Goal: Task Accomplishment & Management: Use online tool/utility

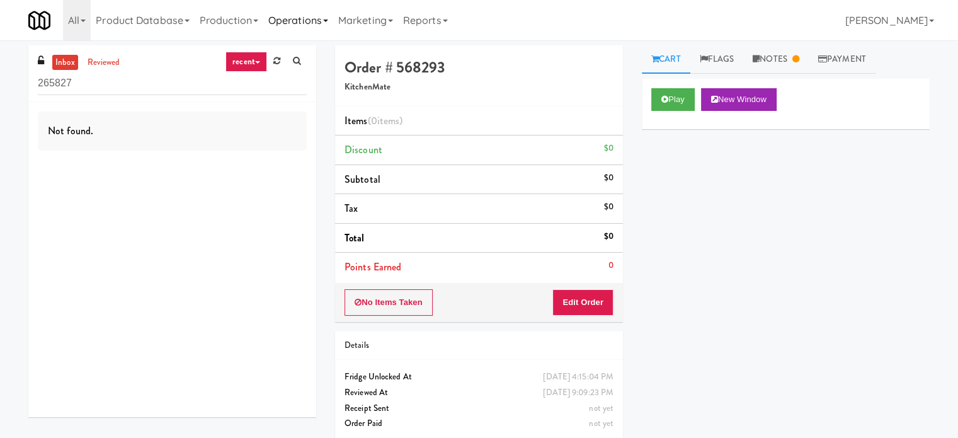
click at [316, 28] on link "Operations" at bounding box center [298, 20] width 70 height 40
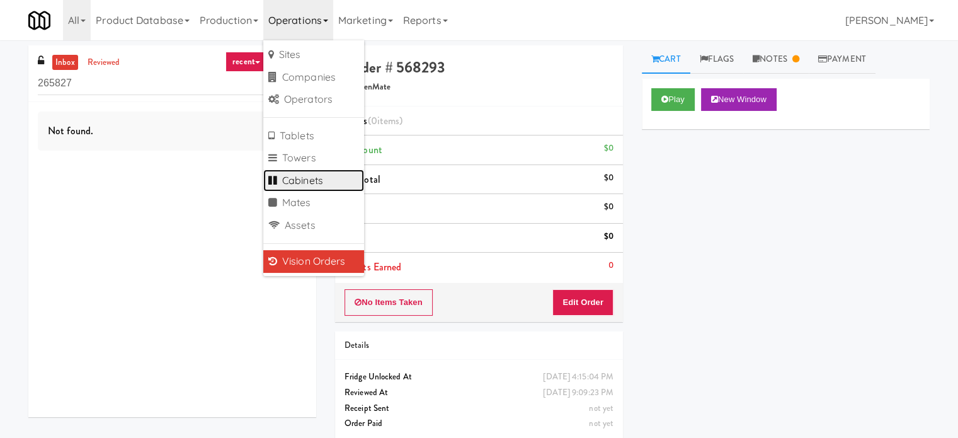
click at [313, 176] on link "Cabinets" at bounding box center [313, 180] width 101 height 23
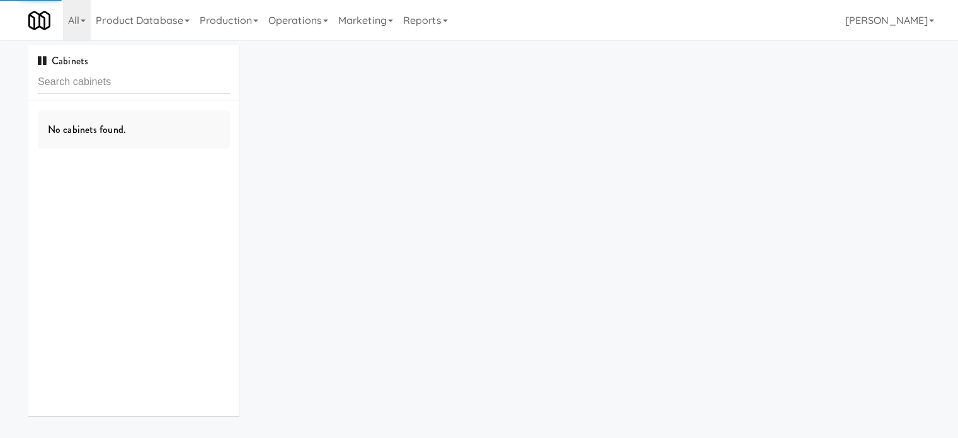
click at [181, 86] on input "text" at bounding box center [134, 82] width 192 height 23
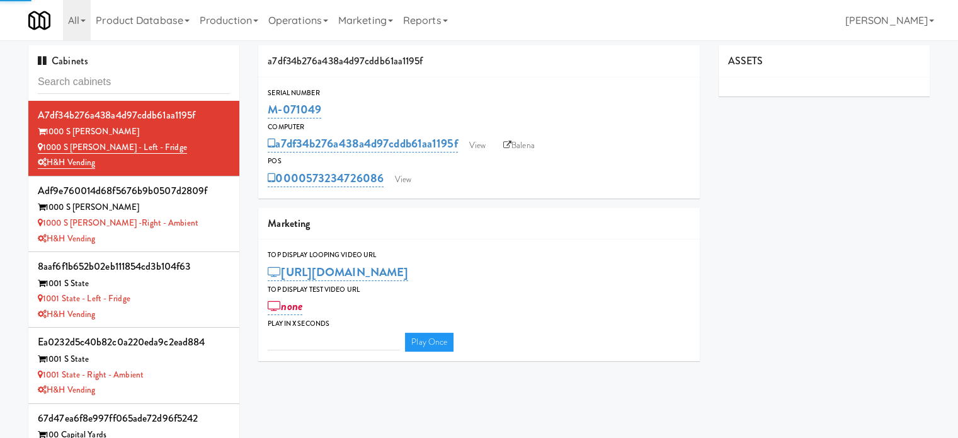
type input "3"
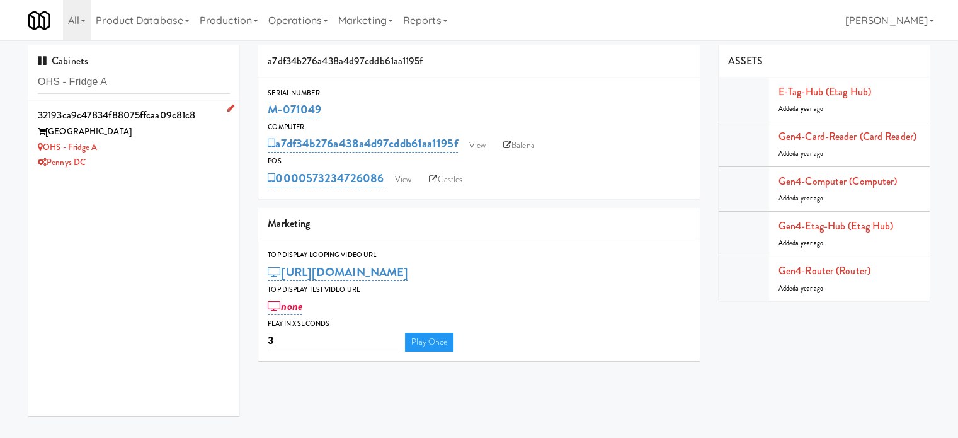
type input "OHS - Fridge A"
click at [185, 146] on div "OHS - Fridge A" at bounding box center [134, 148] width 192 height 16
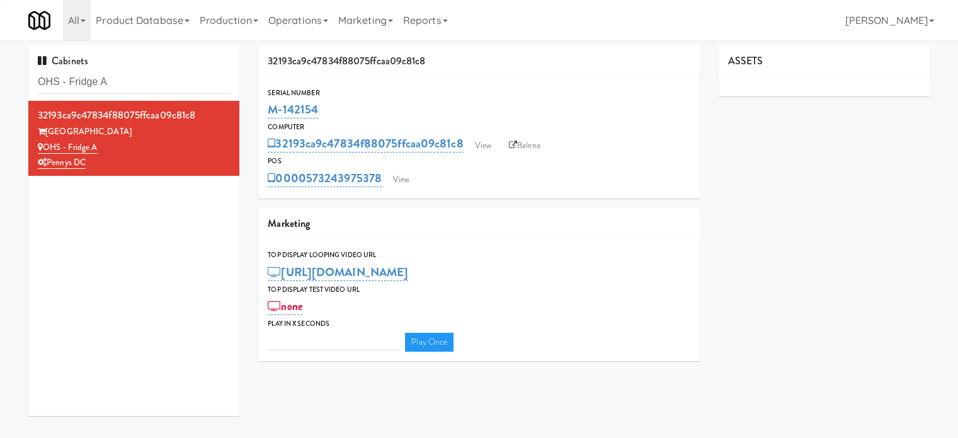
type input "3"
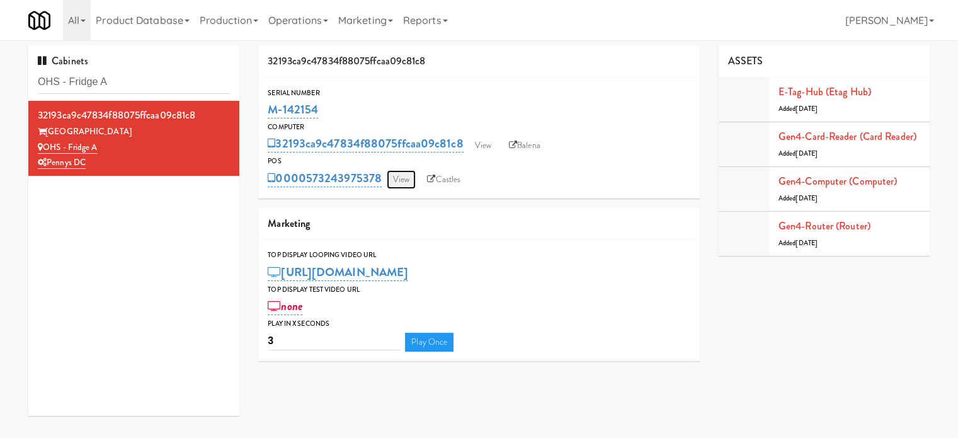
click at [406, 179] on link "View" at bounding box center [401, 179] width 29 height 19
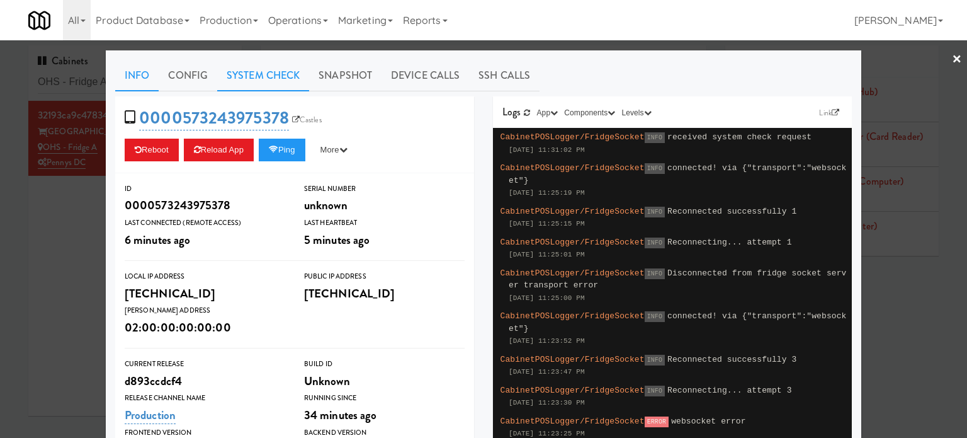
click at [249, 77] on link "System Check" at bounding box center [263, 75] width 92 height 31
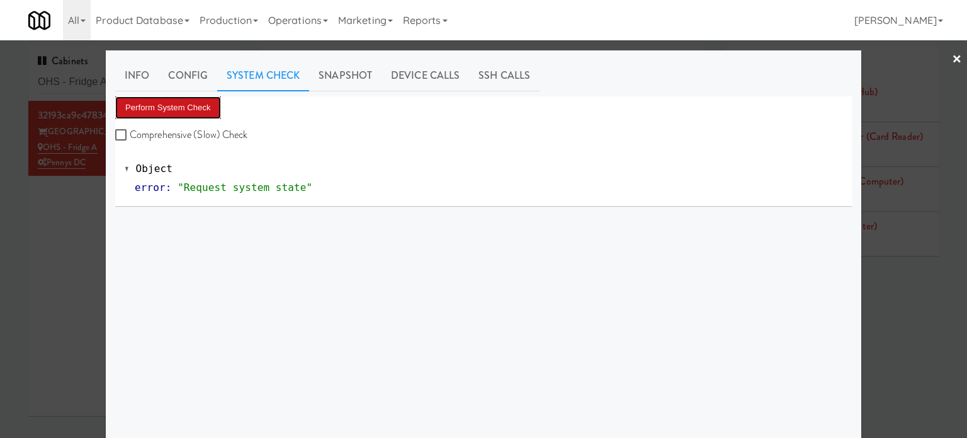
click at [202, 104] on button "Perform System Check" at bounding box center [168, 107] width 106 height 23
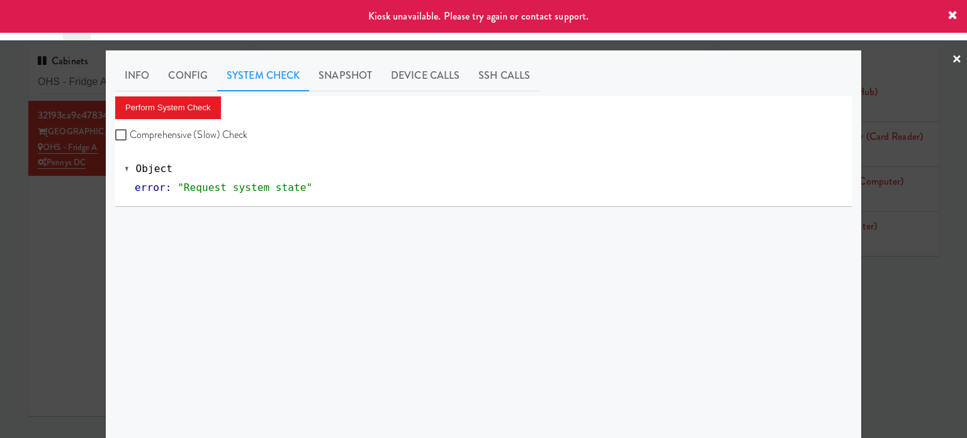
click at [66, 236] on div at bounding box center [483, 219] width 967 height 438
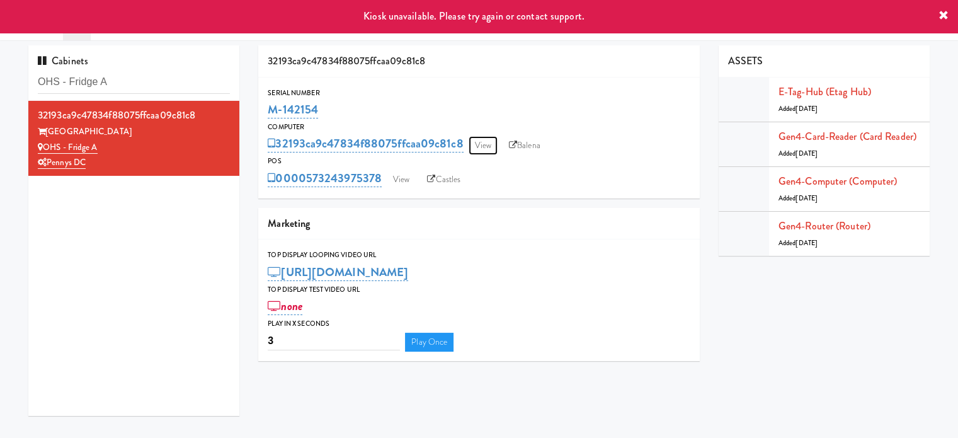
click at [480, 147] on link "View" at bounding box center [483, 145] width 29 height 19
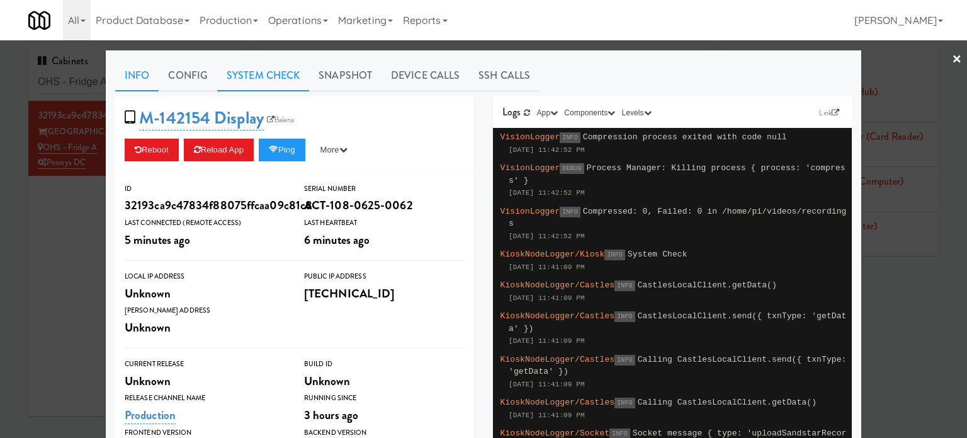
click at [277, 75] on link "System Check" at bounding box center [263, 75] width 92 height 31
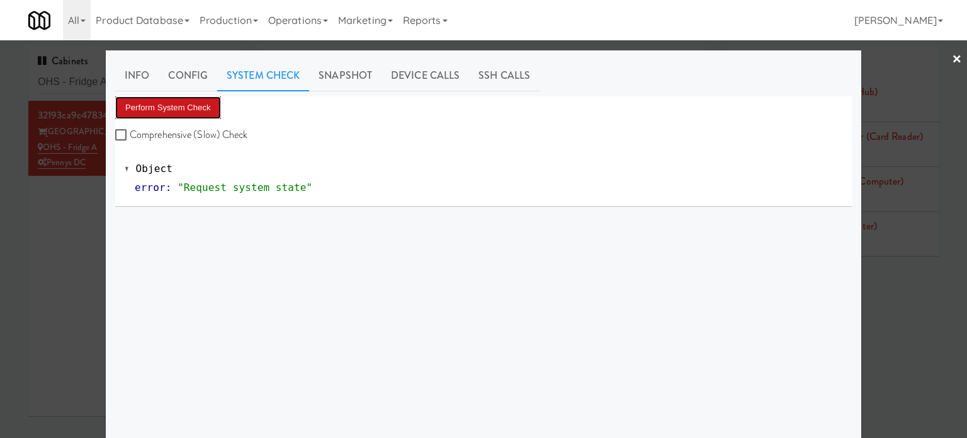
click at [194, 106] on button "Perform System Check" at bounding box center [168, 107] width 106 height 23
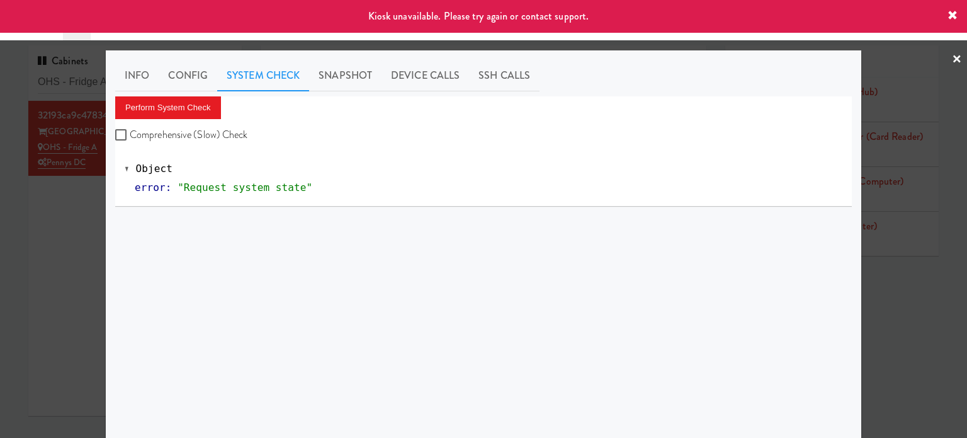
click at [50, 219] on div at bounding box center [483, 219] width 967 height 438
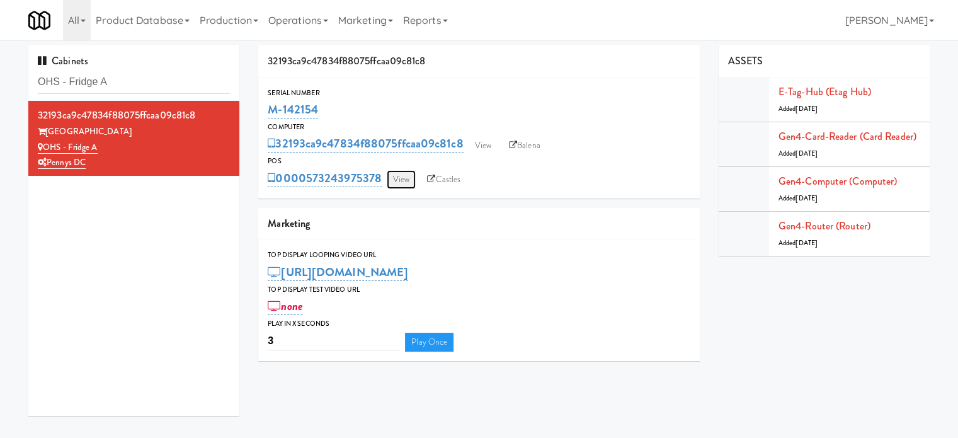
click at [401, 176] on link "View" at bounding box center [401, 179] width 29 height 19
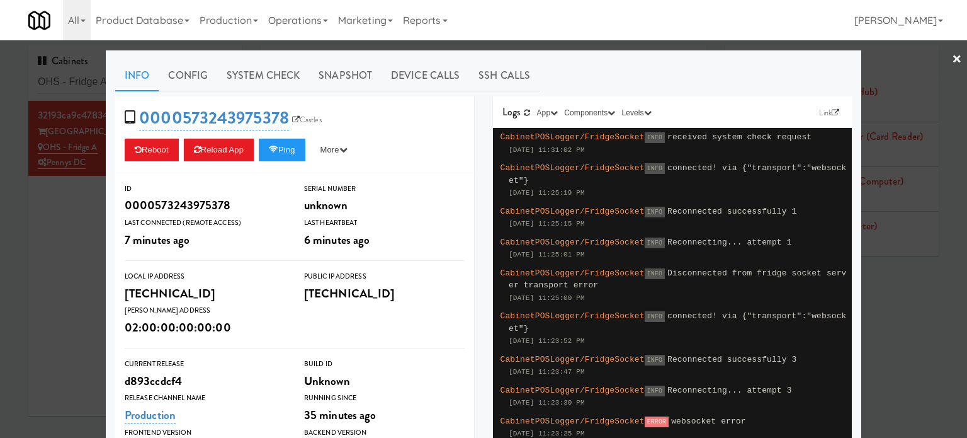
click at [66, 222] on div at bounding box center [483, 219] width 967 height 438
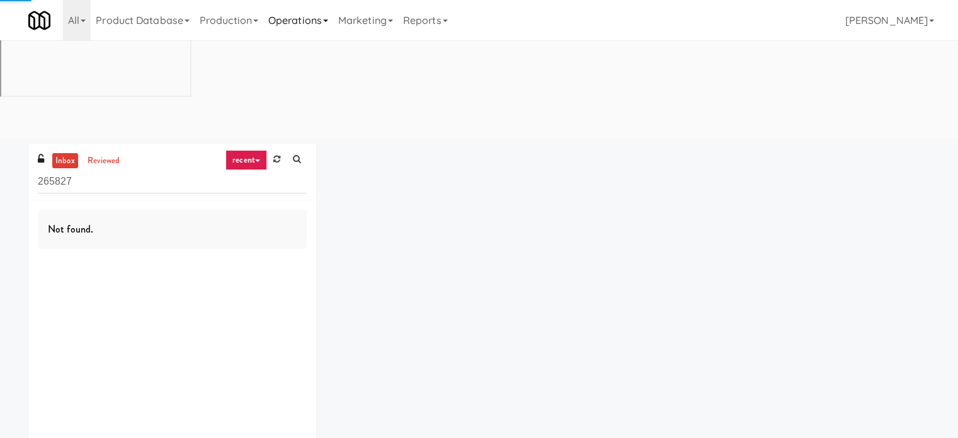
click at [309, 17] on link "Operations" at bounding box center [298, 20] width 70 height 40
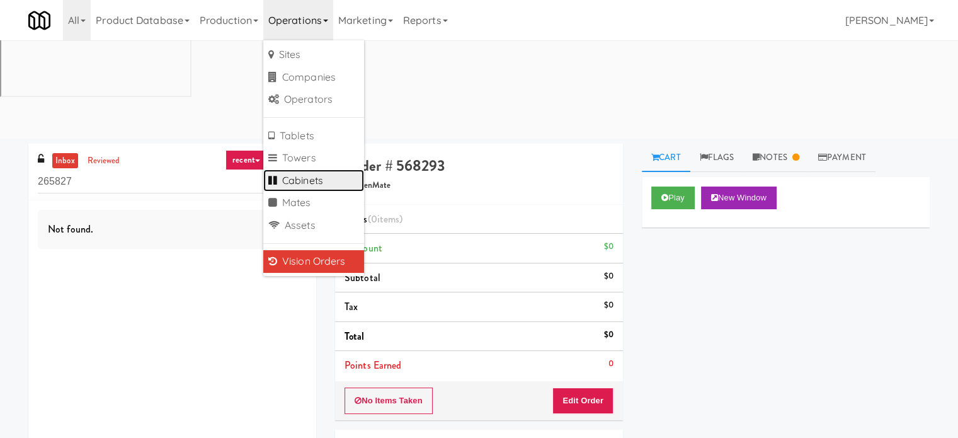
click at [329, 183] on link "Cabinets" at bounding box center [313, 180] width 101 height 23
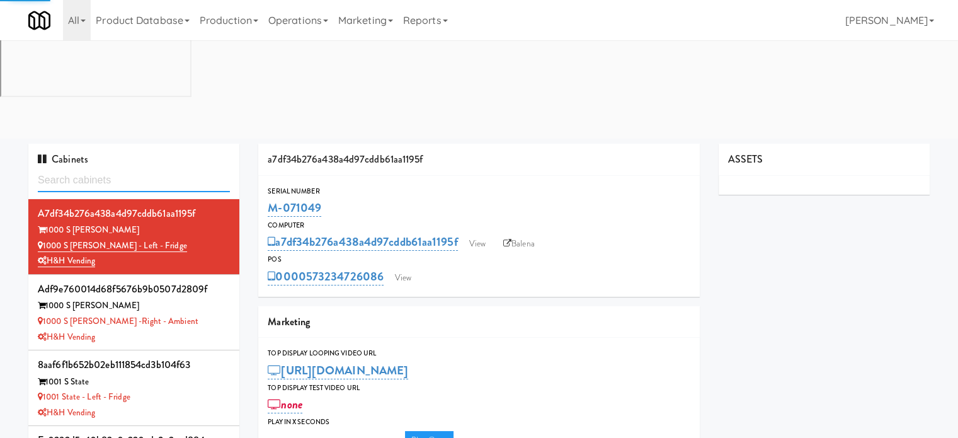
type input "3"
click at [114, 169] on input "text" at bounding box center [134, 180] width 192 height 23
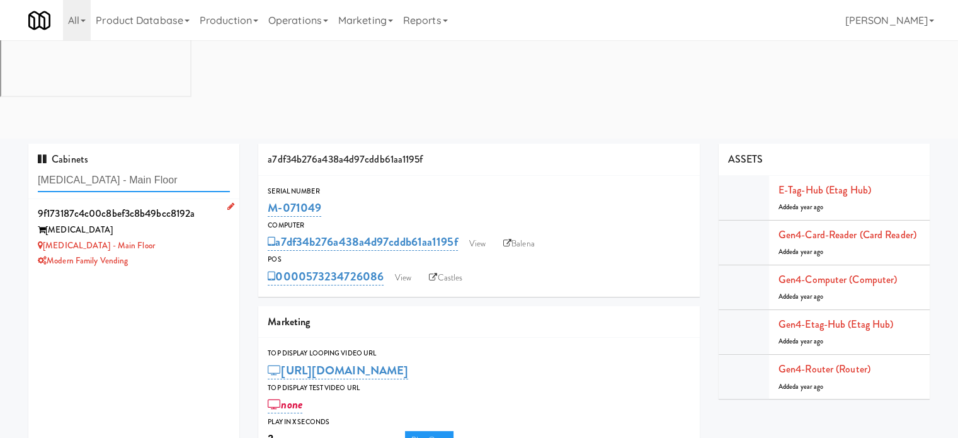
type input "MUSE - Main Floor"
click at [178, 238] on div "MUSE - Main Floor" at bounding box center [134, 246] width 192 height 16
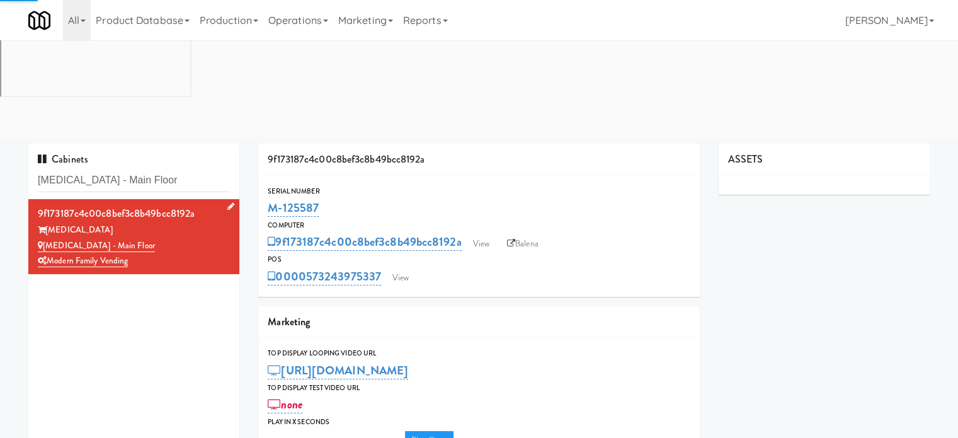
type input "3"
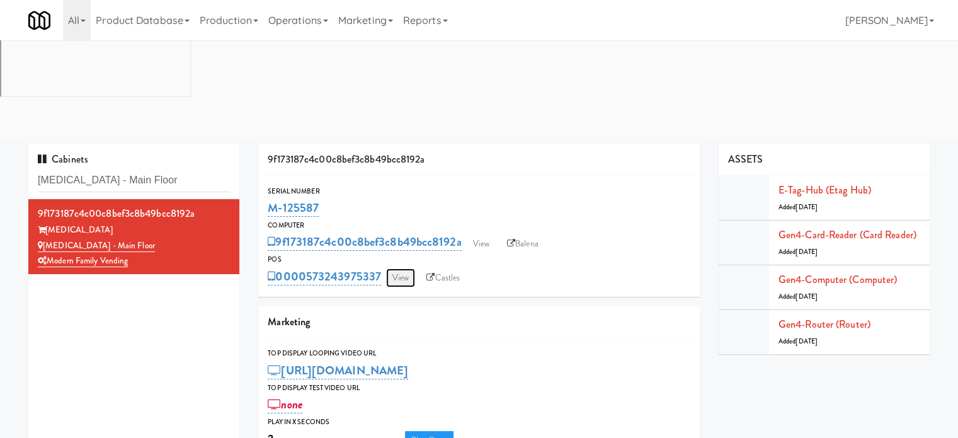
click at [403, 268] on link "View" at bounding box center [400, 277] width 29 height 19
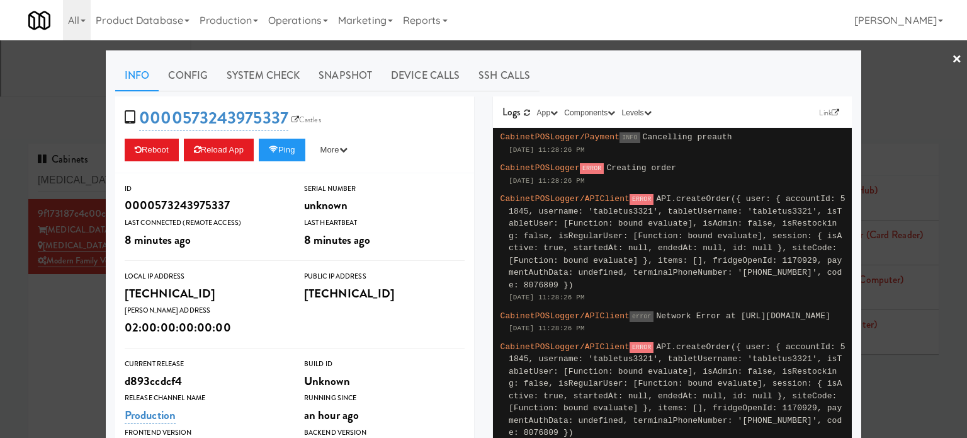
drag, startPoint x: 69, startPoint y: 195, endPoint x: 117, endPoint y: 191, distance: 48.0
click at [69, 195] on div at bounding box center [483, 219] width 967 height 438
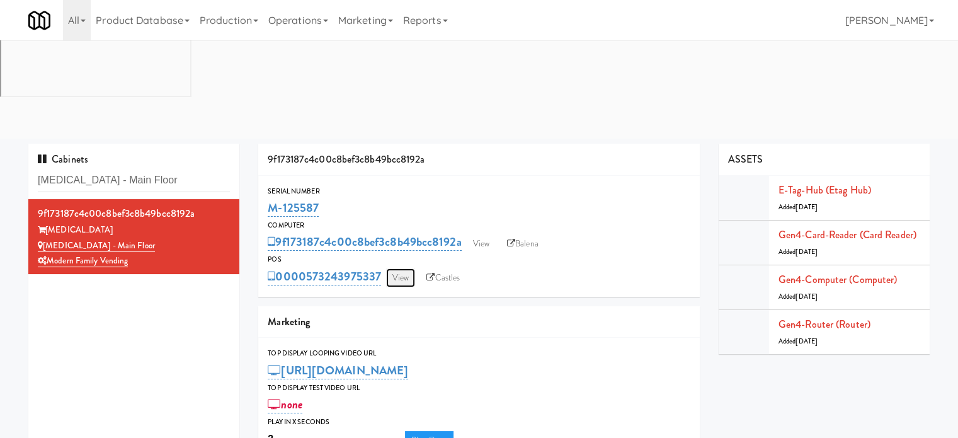
click at [406, 268] on link "View" at bounding box center [400, 277] width 29 height 19
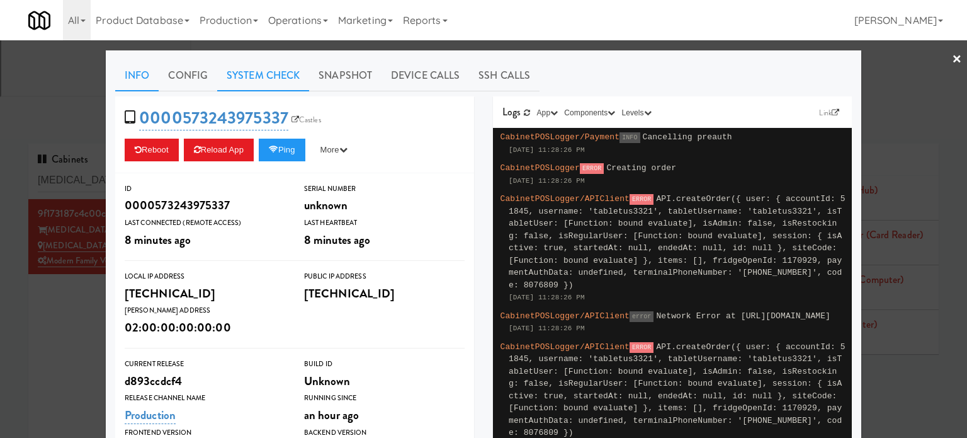
click at [251, 76] on link "System Check" at bounding box center [263, 75] width 92 height 31
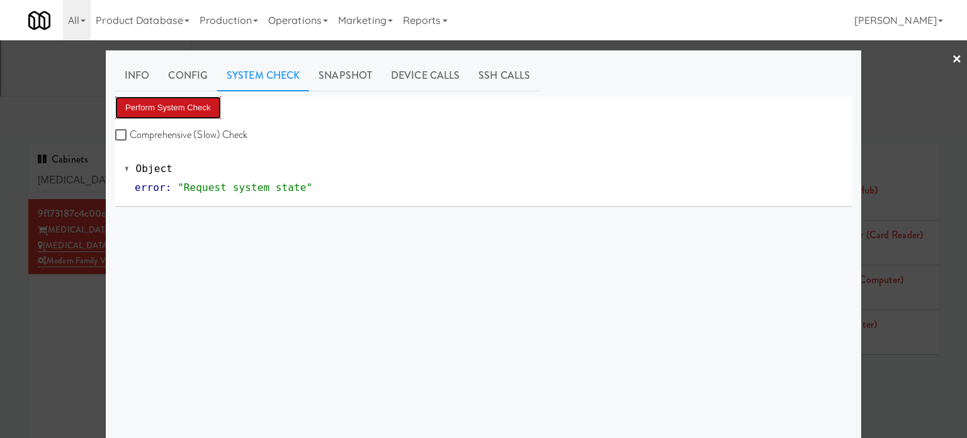
click at [176, 106] on button "Perform System Check" at bounding box center [168, 107] width 106 height 23
click at [176, 107] on button "Perform System Check" at bounding box center [168, 107] width 106 height 23
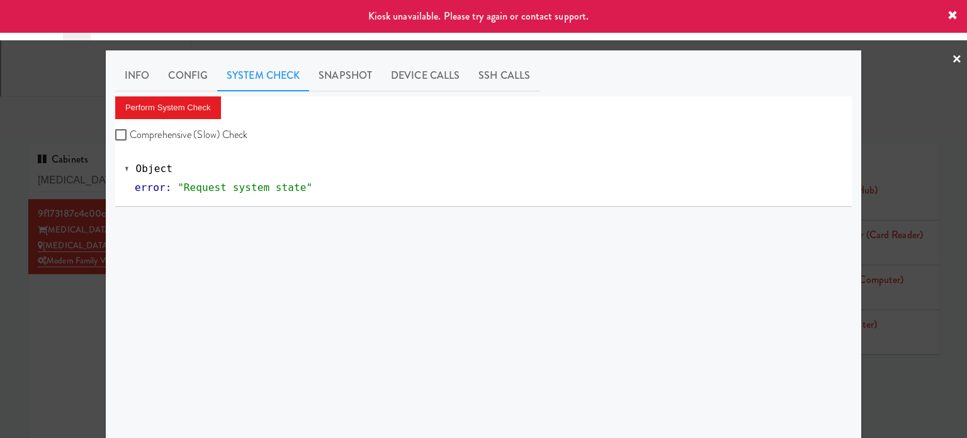
click at [67, 236] on div at bounding box center [483, 219] width 967 height 438
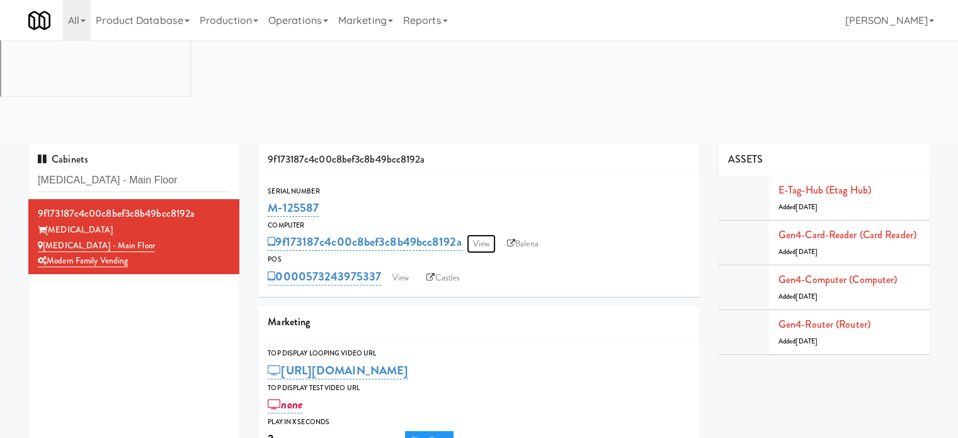
click at [481, 234] on link "View" at bounding box center [481, 243] width 29 height 19
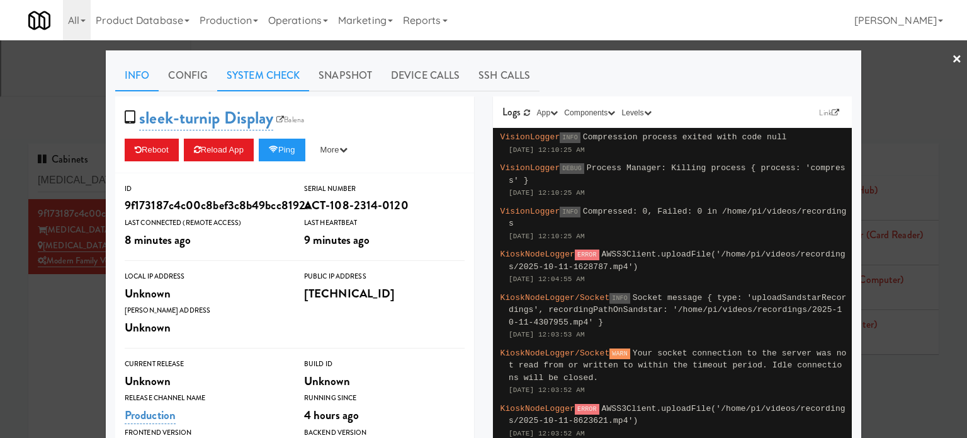
click at [261, 74] on link "System Check" at bounding box center [263, 75] width 92 height 31
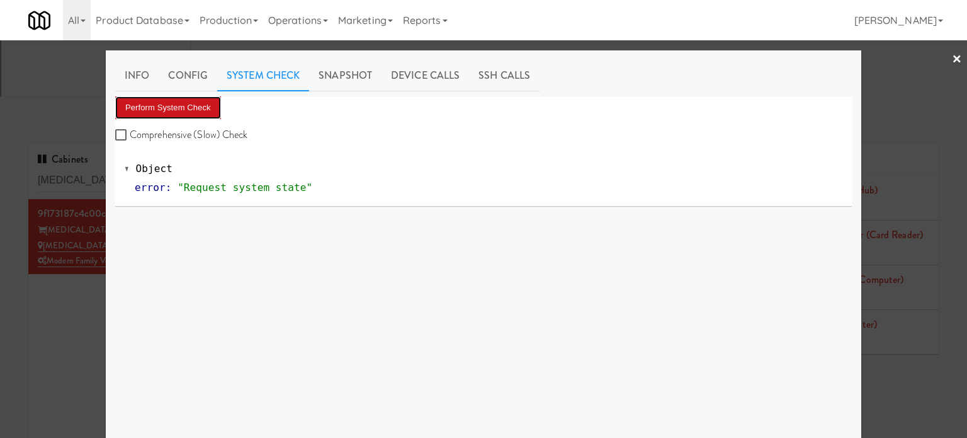
click at [197, 105] on button "Perform System Check" at bounding box center [168, 107] width 106 height 23
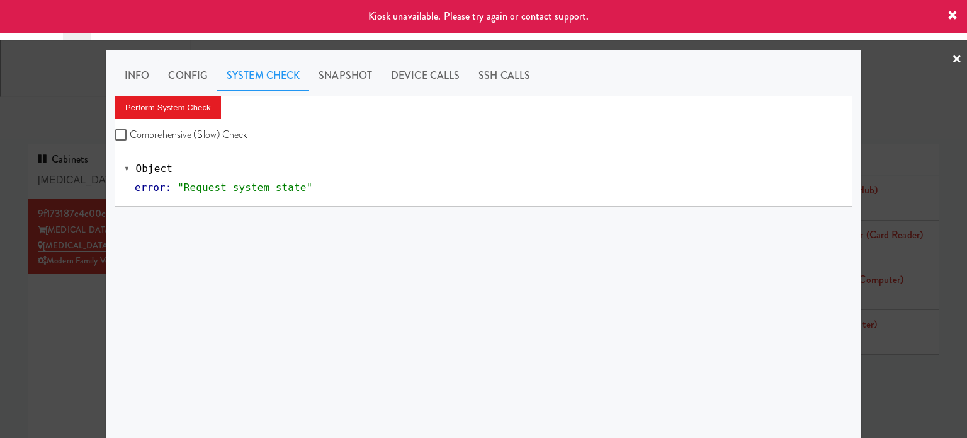
click at [78, 258] on div at bounding box center [483, 219] width 967 height 438
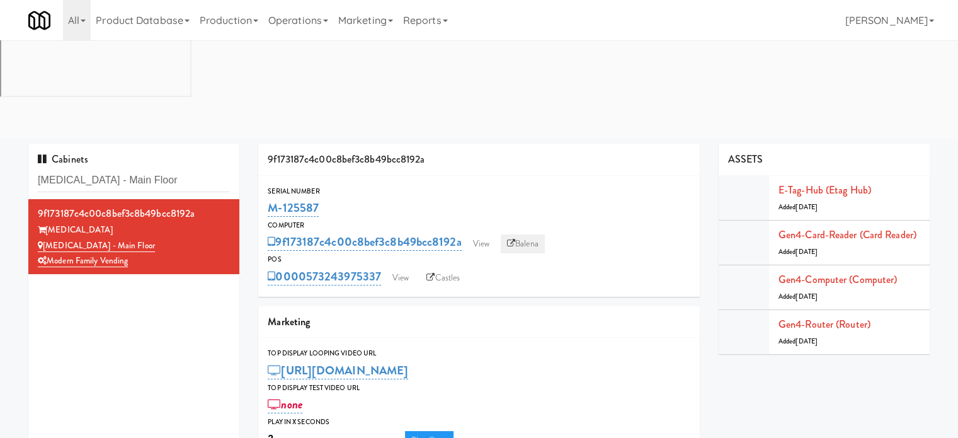
click at [517, 234] on link "Balena" at bounding box center [523, 243] width 44 height 19
click at [134, 169] on input "MUSE - Main Floor" at bounding box center [134, 180] width 192 height 23
click at [136, 169] on input "MUSE - Main Floor" at bounding box center [134, 180] width 192 height 23
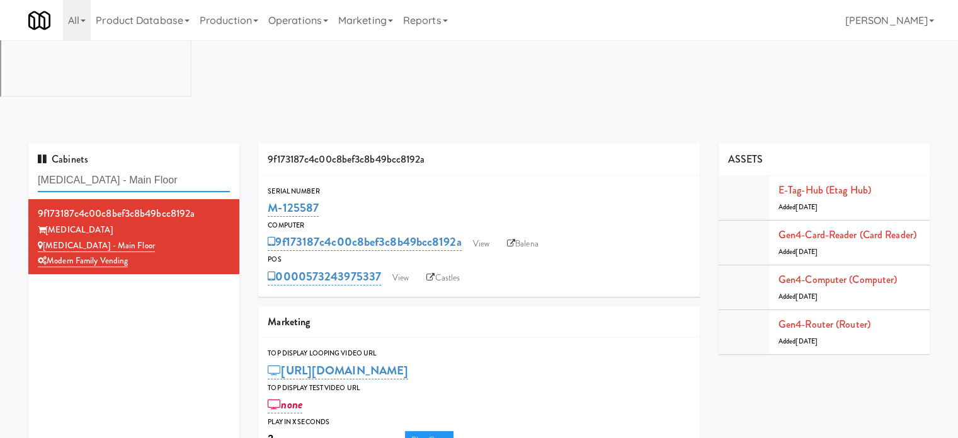
paste input "SC Lobby Coole"
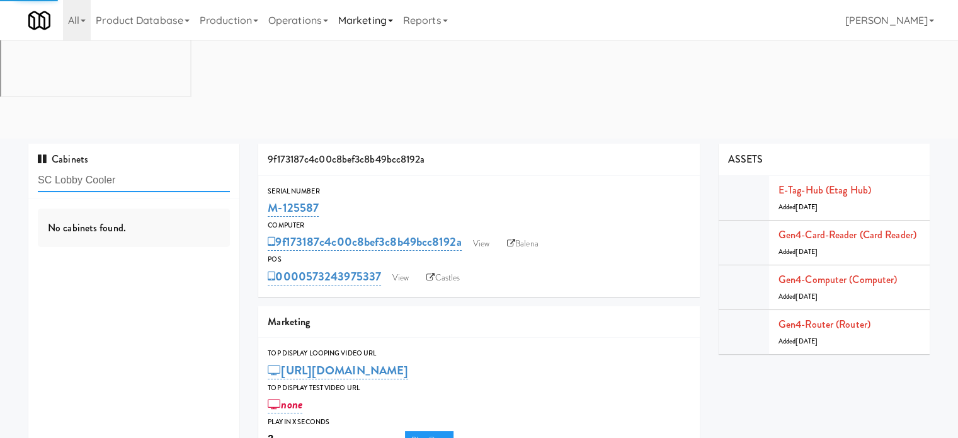
type input "SC Lobby Cooler"
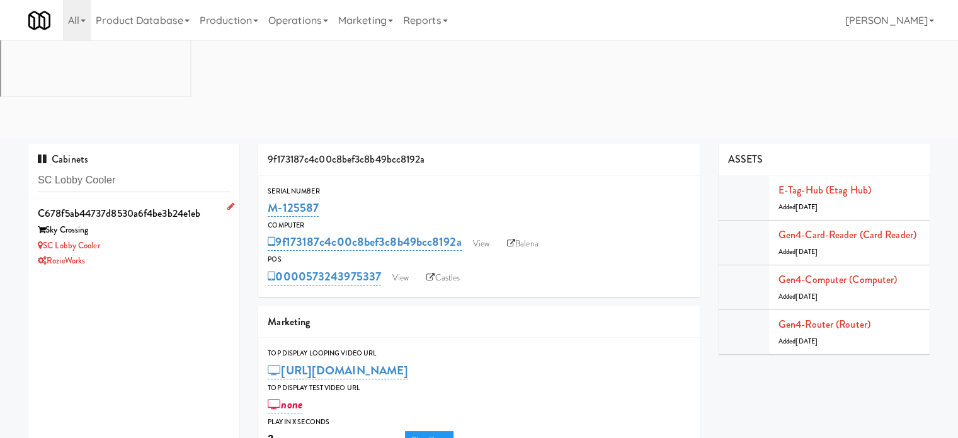
click at [159, 238] on div "SC Lobby Cooler" at bounding box center [134, 246] width 192 height 16
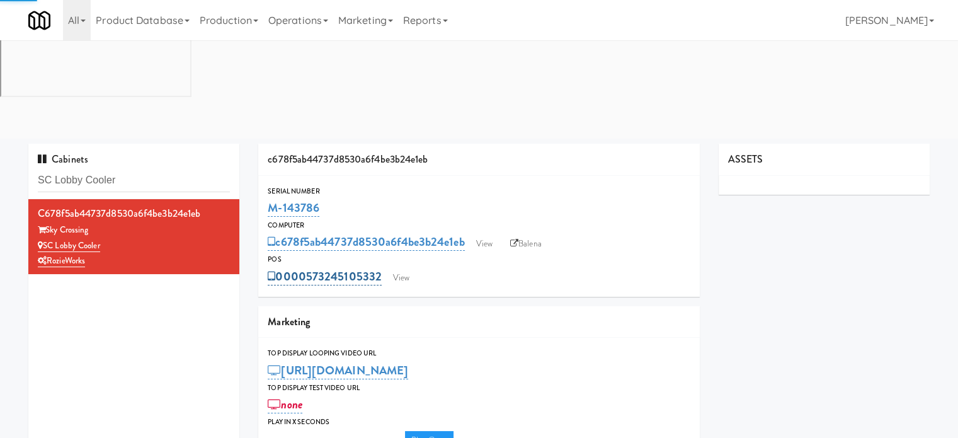
type input "3"
click at [401, 268] on link "View" at bounding box center [401, 277] width 29 height 19
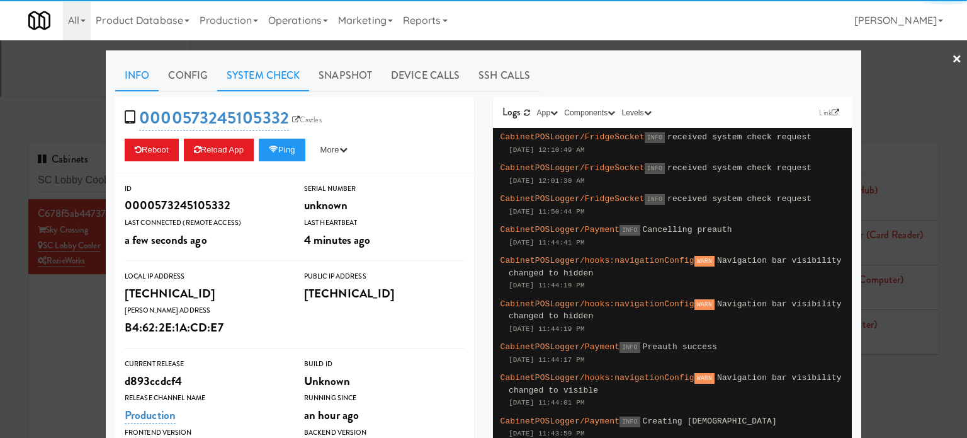
click at [249, 72] on link "System Check" at bounding box center [263, 75] width 92 height 31
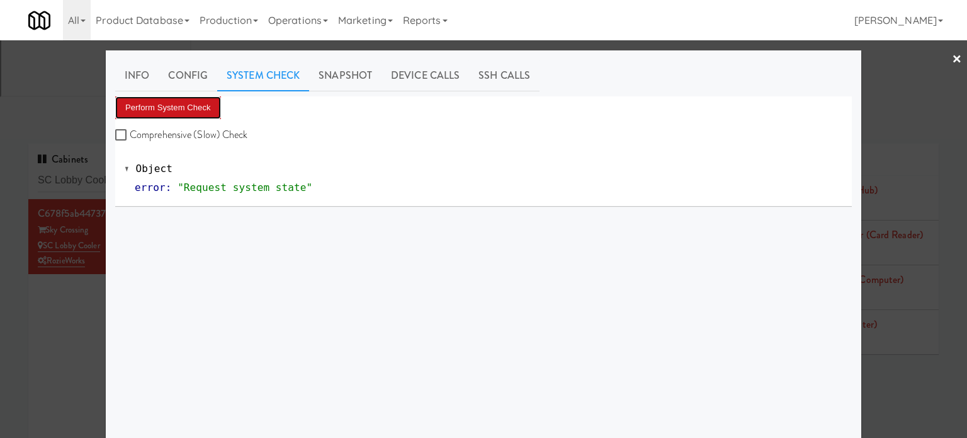
click at [194, 103] on button "Perform System Check" at bounding box center [168, 107] width 106 height 23
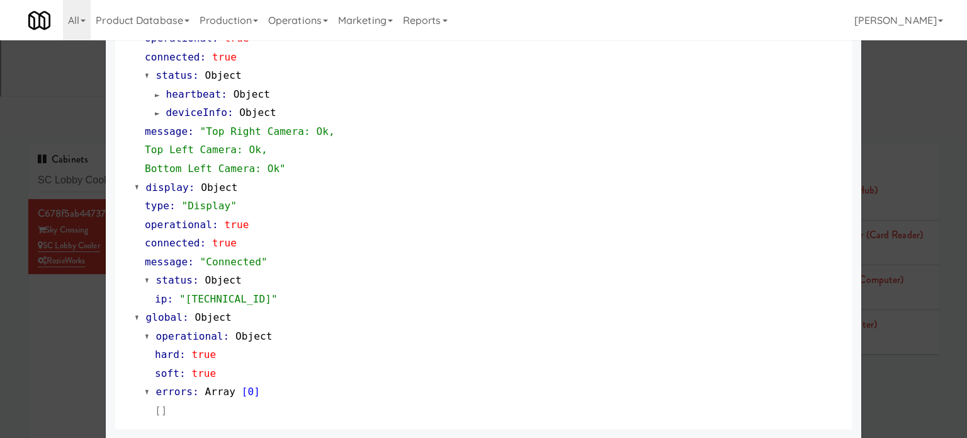
scroll to position [243, 0]
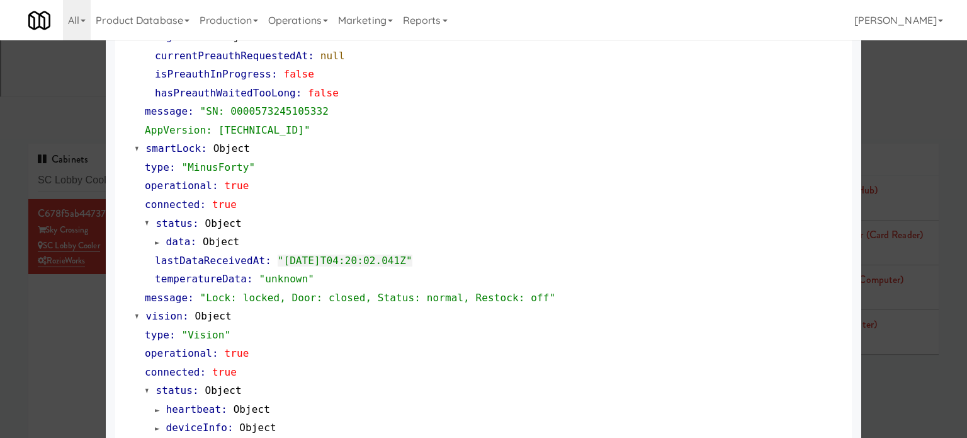
drag, startPoint x: 52, startPoint y: 266, endPoint x: 60, endPoint y: 245, distance: 22.6
click at [53, 266] on div at bounding box center [483, 219] width 967 height 438
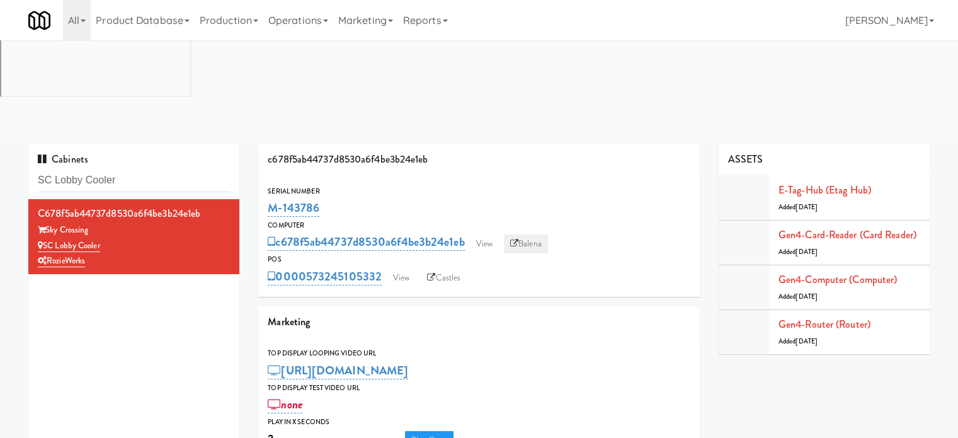
click at [543, 234] on link "Balena" at bounding box center [526, 243] width 44 height 19
click at [404, 268] on link "View" at bounding box center [401, 277] width 29 height 19
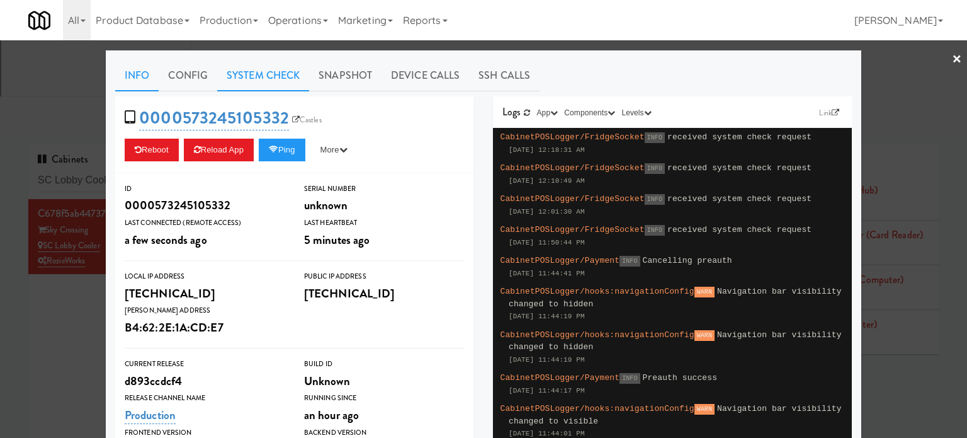
click at [277, 72] on link "System Check" at bounding box center [263, 75] width 92 height 31
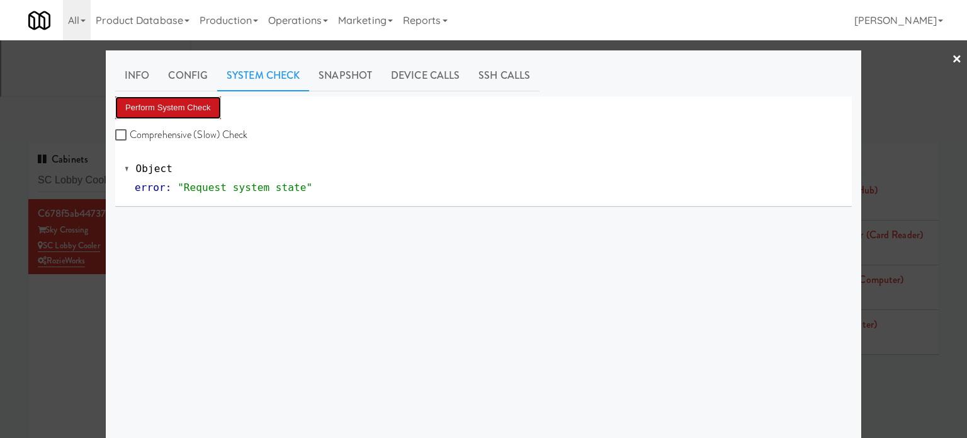
click at [185, 108] on button "Perform System Check" at bounding box center [168, 107] width 106 height 23
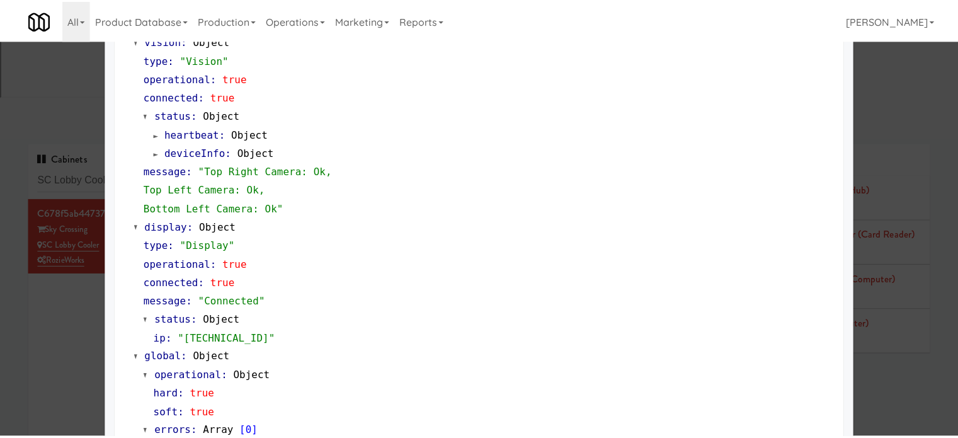
scroll to position [558, 0]
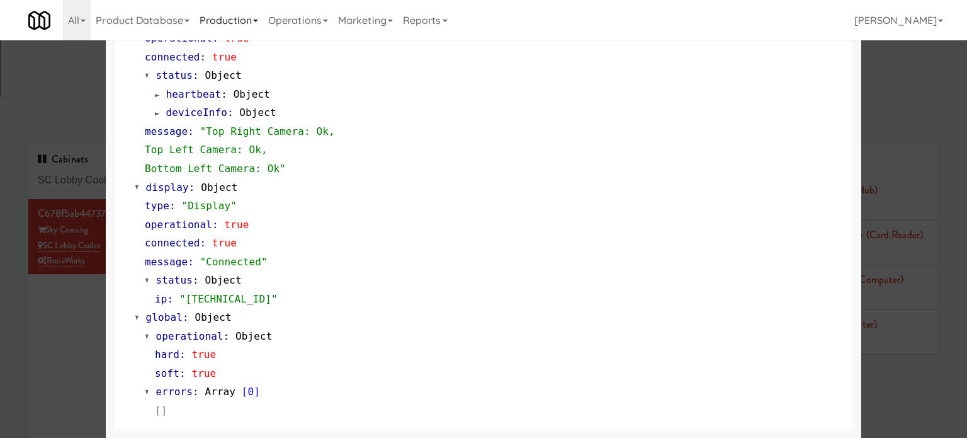
drag, startPoint x: 23, startPoint y: 251, endPoint x: 214, endPoint y: 37, distance: 287.3
click at [22, 249] on div at bounding box center [483, 219] width 967 height 438
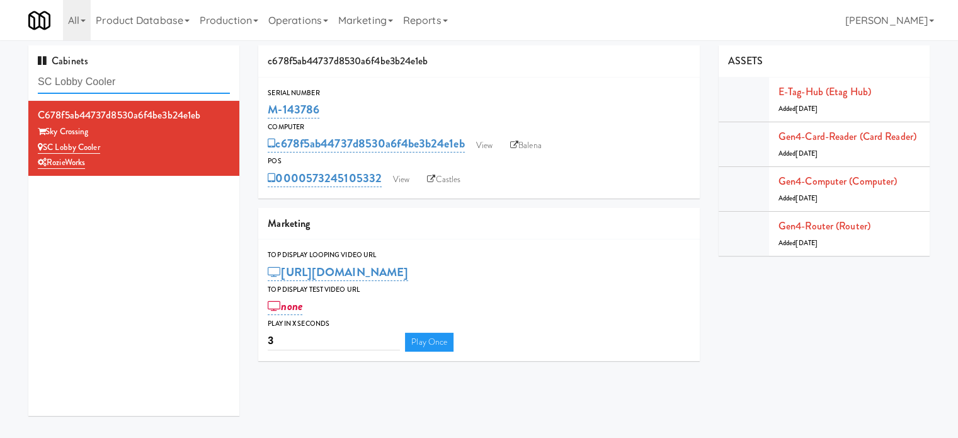
click at [159, 76] on input "SC Lobby Cooler" at bounding box center [134, 82] width 192 height 23
paste input "MUSE - Main Floo"
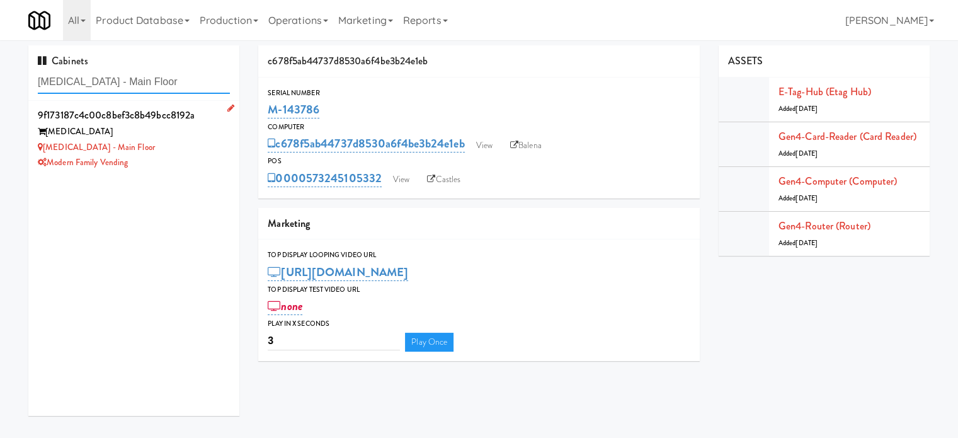
type input "MUSE - Main Floor"
click at [186, 142] on div "MUSE - Main Floor" at bounding box center [134, 148] width 192 height 16
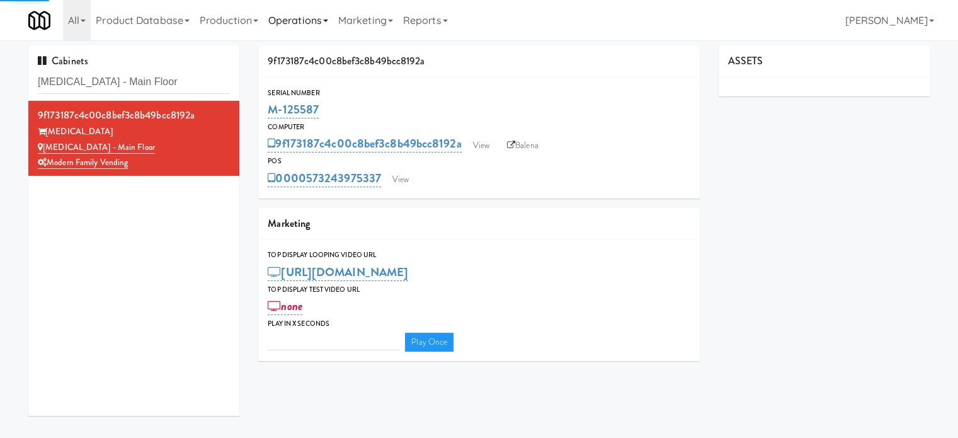
type input "3"
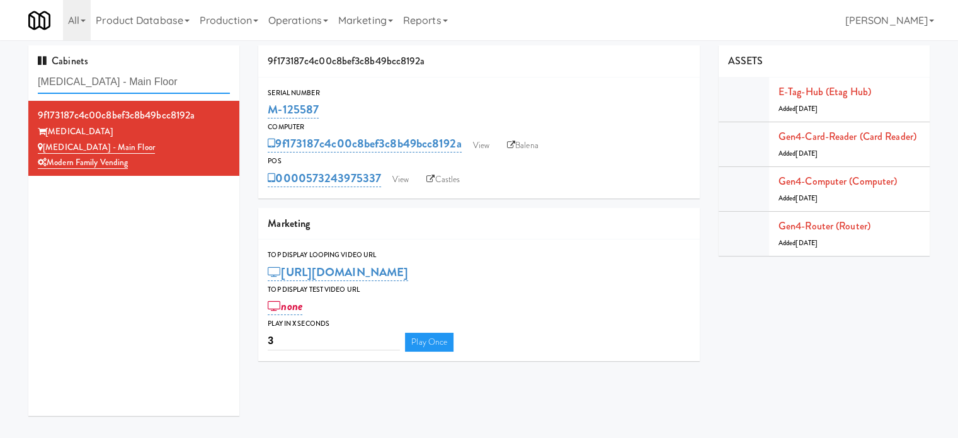
click at [150, 81] on input "MUSE - Main Floor" at bounding box center [134, 82] width 192 height 23
click at [401, 181] on link "View" at bounding box center [400, 179] width 29 height 19
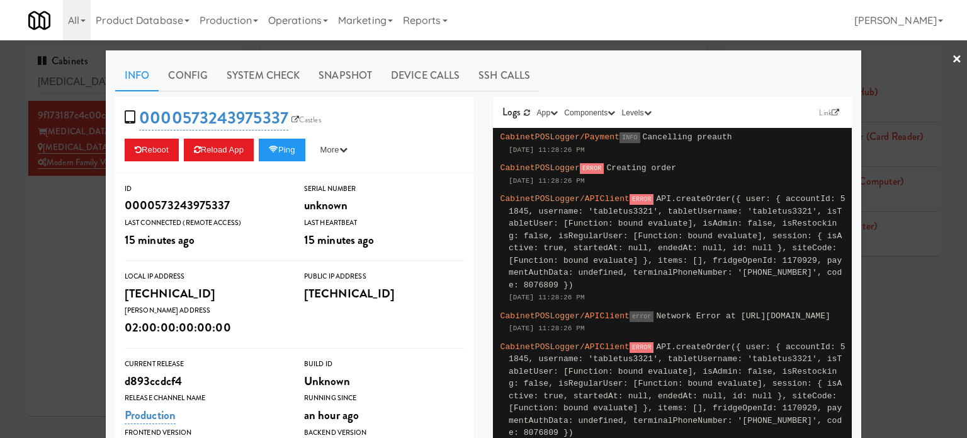
drag, startPoint x: 37, startPoint y: 219, endPoint x: 45, endPoint y: 213, distance: 10.5
click at [37, 219] on div at bounding box center [483, 219] width 967 height 438
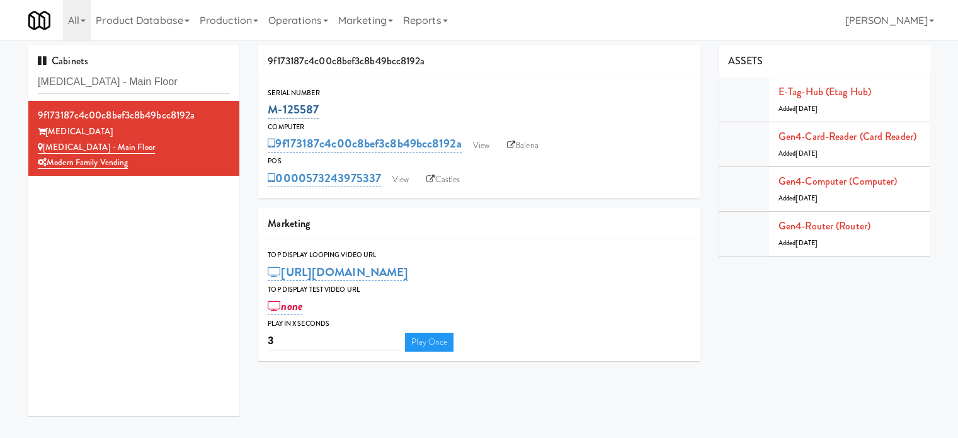
drag, startPoint x: 320, startPoint y: 106, endPoint x: 270, endPoint y: 108, distance: 50.4
click at [270, 108] on div "M-125587" at bounding box center [479, 109] width 423 height 21
copy link "M-125587"
click at [401, 181] on link "View" at bounding box center [400, 179] width 29 height 19
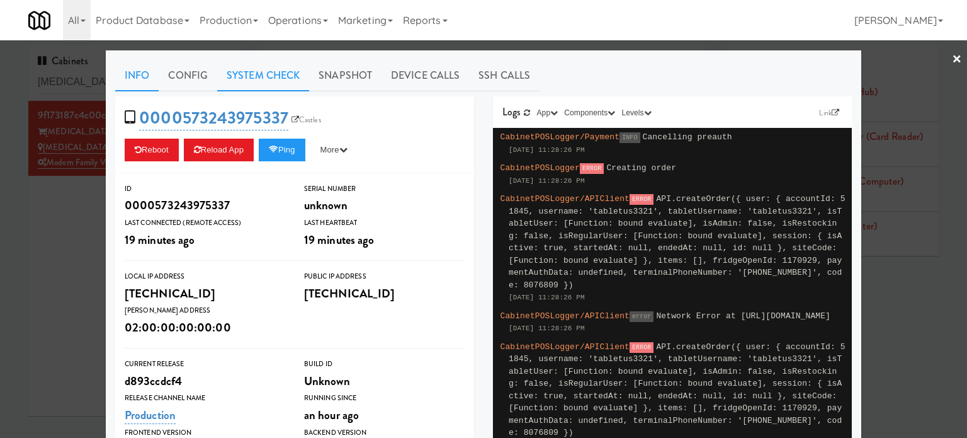
click at [260, 67] on link "System Check" at bounding box center [263, 75] width 92 height 31
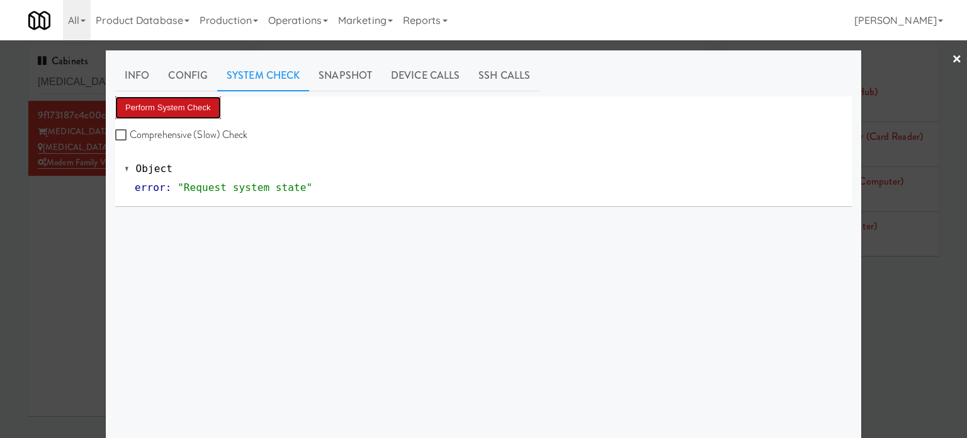
click at [185, 100] on button "Perform System Check" at bounding box center [168, 107] width 106 height 23
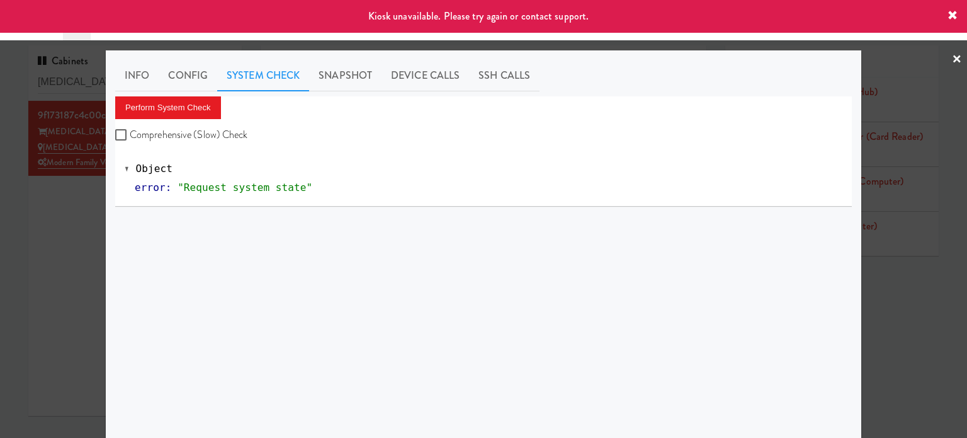
drag, startPoint x: 68, startPoint y: 221, endPoint x: 72, endPoint y: 213, distance: 9.3
click at [69, 219] on div at bounding box center [483, 219] width 967 height 438
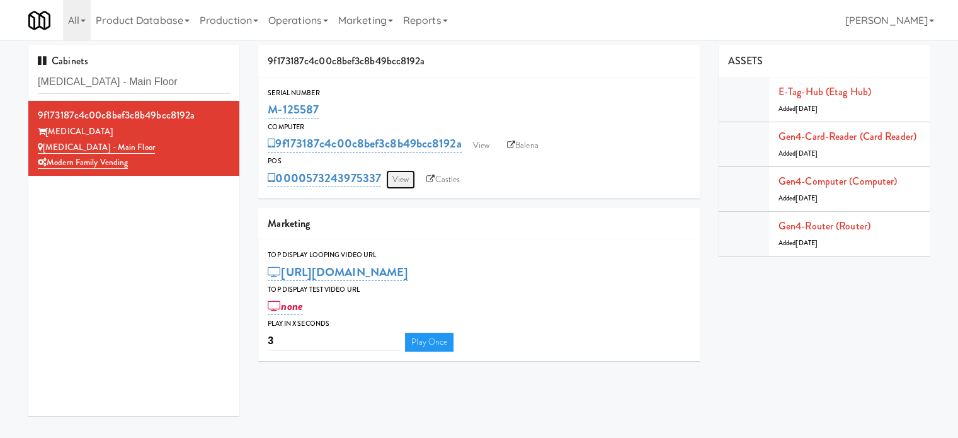
click at [405, 183] on link "View" at bounding box center [400, 179] width 29 height 19
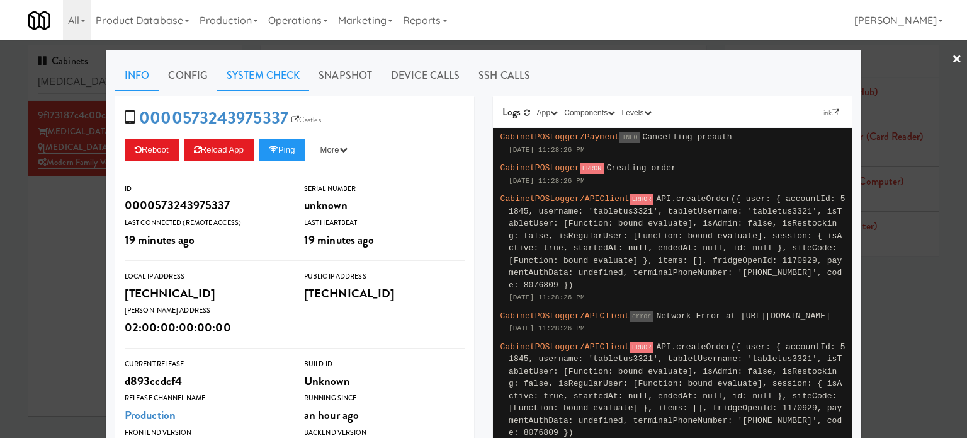
drag, startPoint x: 255, startPoint y: 71, endPoint x: 264, endPoint y: 72, distance: 8.9
click at [256, 72] on link "System Check" at bounding box center [263, 75] width 92 height 31
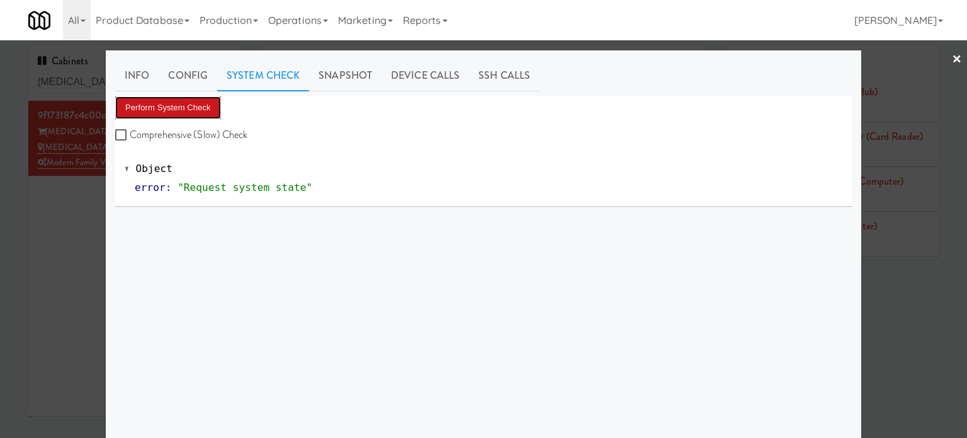
click at [191, 101] on button "Perform System Check" at bounding box center [168, 107] width 106 height 23
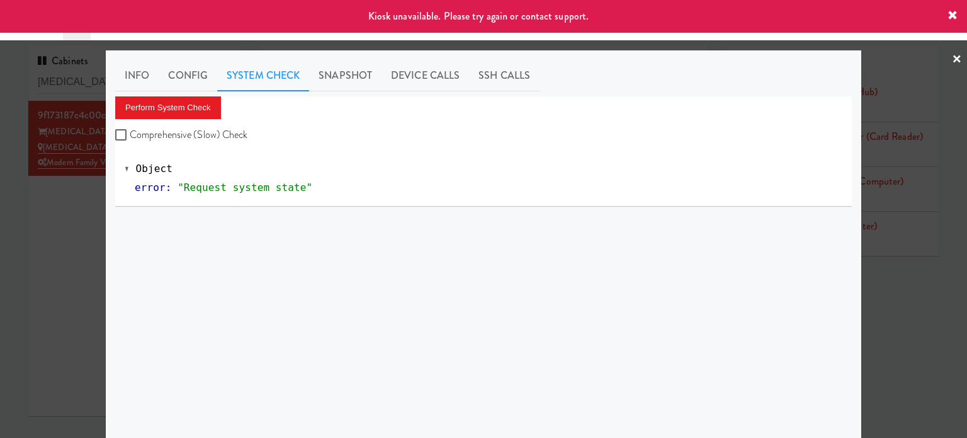
drag, startPoint x: 80, startPoint y: 234, endPoint x: 86, endPoint y: 224, distance: 11.6
click at [81, 233] on div at bounding box center [483, 219] width 967 height 438
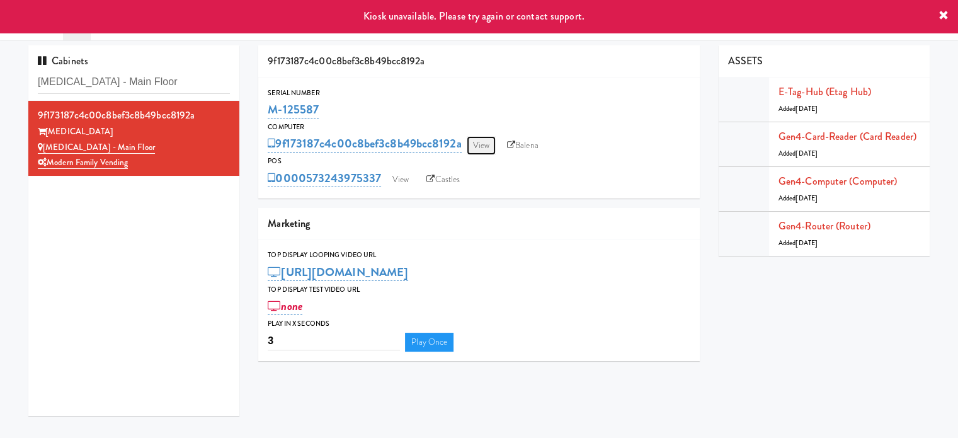
click at [486, 146] on link "View" at bounding box center [481, 145] width 29 height 19
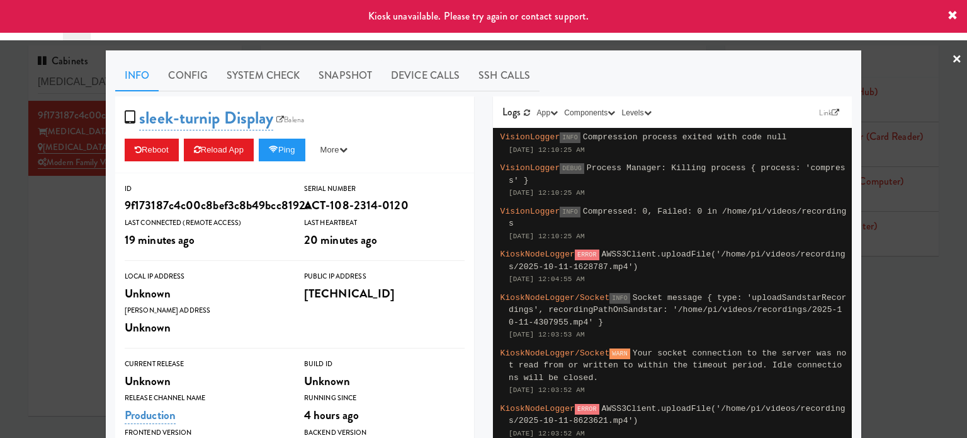
click at [69, 206] on div at bounding box center [483, 219] width 967 height 438
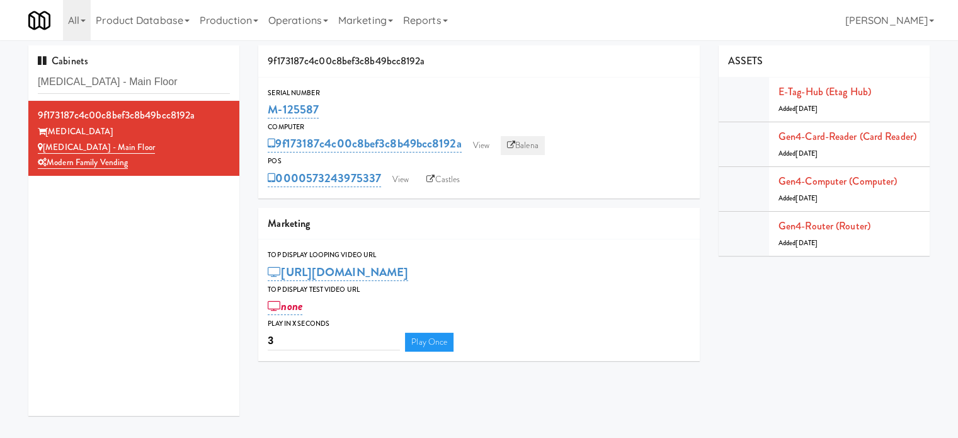
click at [531, 147] on link "Balena" at bounding box center [523, 145] width 44 height 19
drag, startPoint x: 324, startPoint y: 106, endPoint x: 270, endPoint y: 106, distance: 53.5
click at [271, 108] on div "M-125587" at bounding box center [479, 109] width 423 height 21
copy link "M-125587"
click at [136, 77] on input "MUSE - Main Floor" at bounding box center [134, 82] width 192 height 23
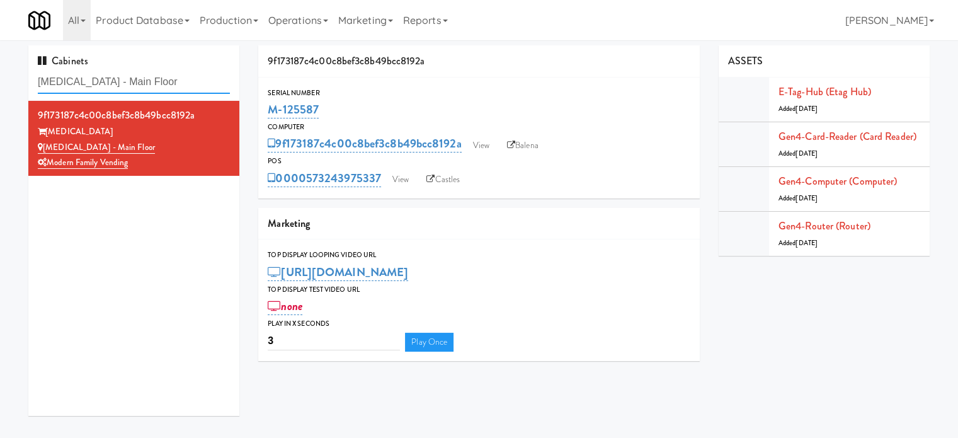
click at [136, 77] on input "MUSE - Main Floor" at bounding box center [134, 82] width 192 height 23
paste input "OHS - Fridge A"
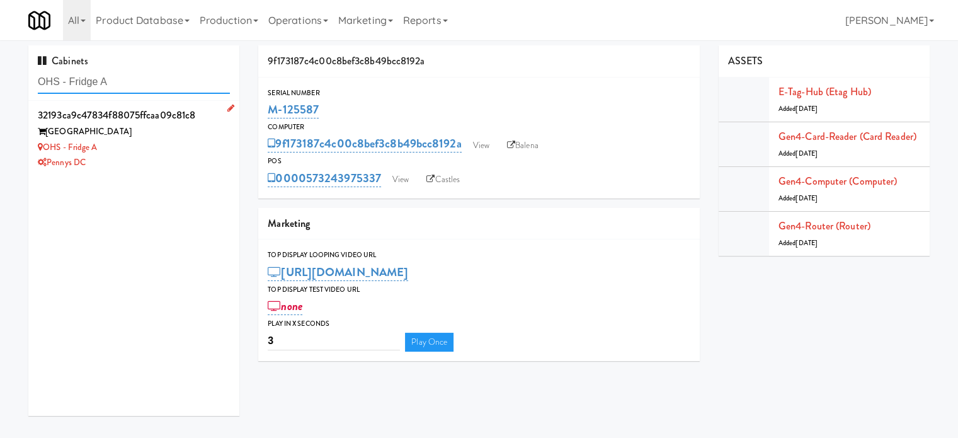
type input "OHS - Fridge A"
click at [159, 151] on div "OHS - Fridge A" at bounding box center [134, 148] width 192 height 16
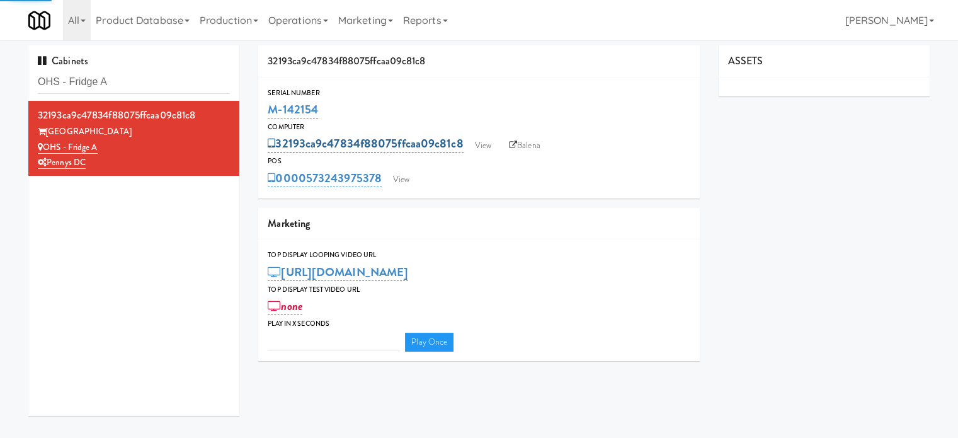
type input "3"
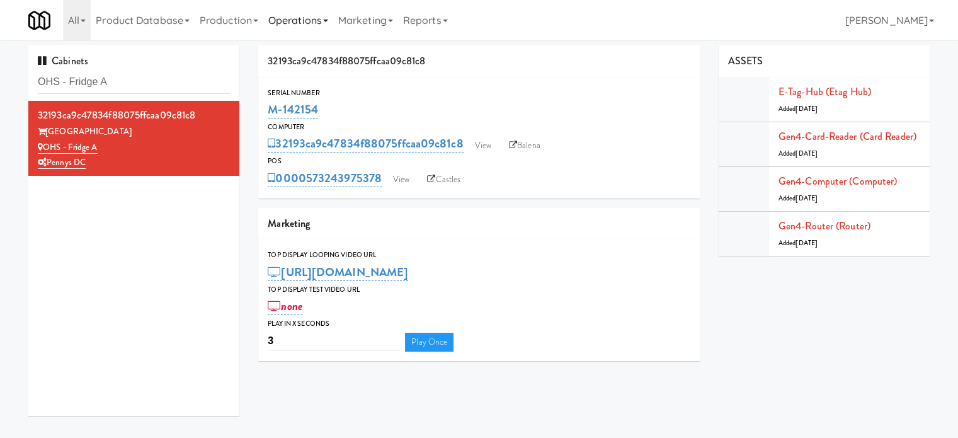
click at [302, 23] on link "Operations" at bounding box center [298, 20] width 70 height 40
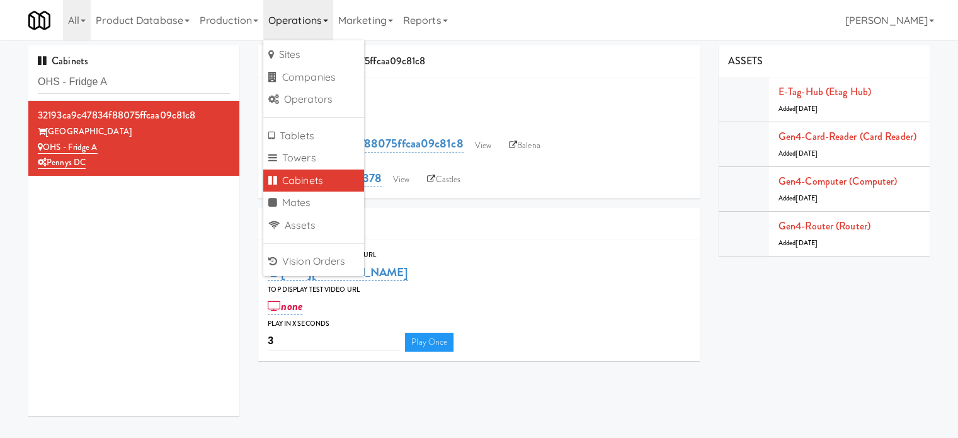
click at [181, 67] on div "Cabinets OHS - Fridge A" at bounding box center [133, 72] width 211 height 55
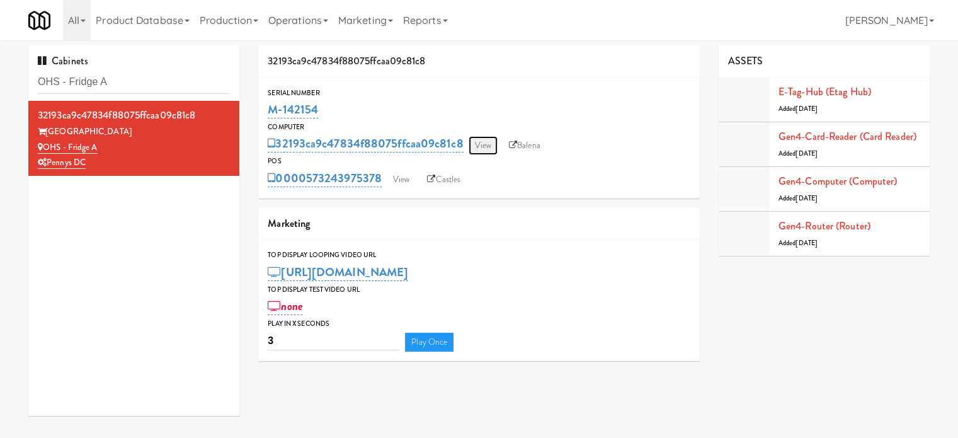
click at [481, 151] on link "View" at bounding box center [483, 145] width 29 height 19
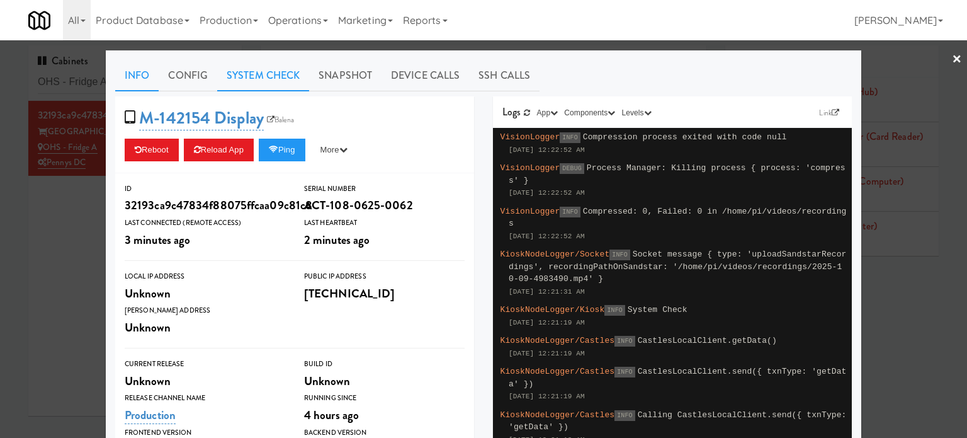
click at [275, 74] on link "System Check" at bounding box center [263, 75] width 92 height 31
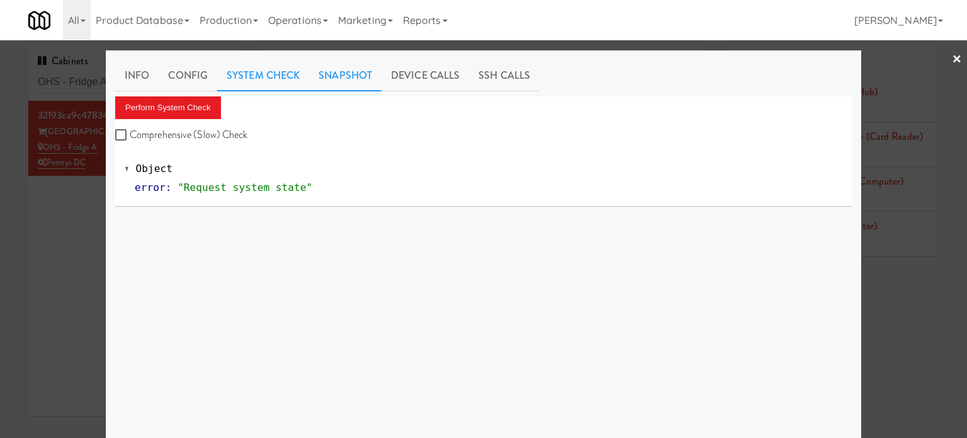
click at [333, 74] on link "Snapshot" at bounding box center [345, 75] width 72 height 31
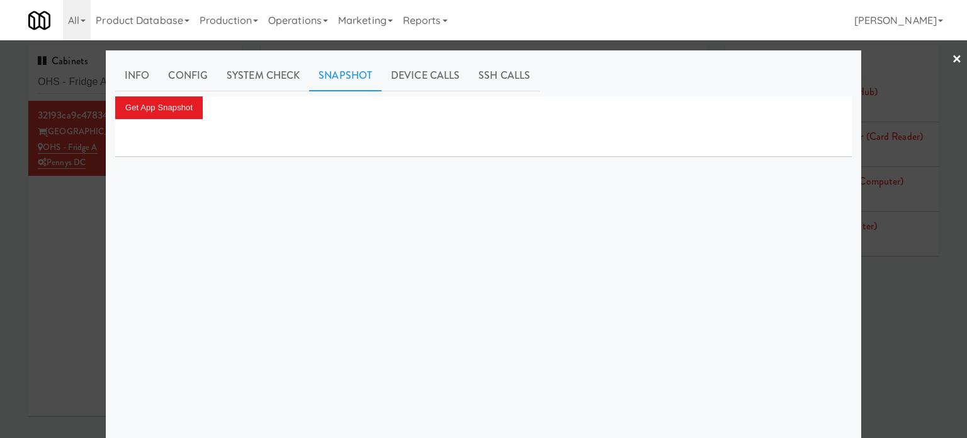
click at [331, 74] on link "Snapshot" at bounding box center [345, 75] width 72 height 31
click at [331, 75] on link "Snapshot" at bounding box center [345, 75] width 72 height 31
click at [345, 75] on link "Snapshot" at bounding box center [345, 75] width 72 height 31
click at [345, 77] on link "Snapshot" at bounding box center [345, 75] width 72 height 31
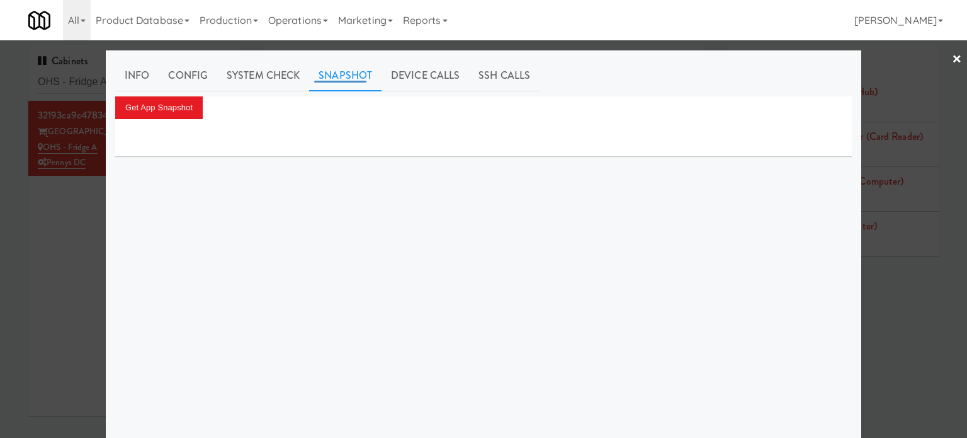
click at [344, 76] on link "Snapshot" at bounding box center [345, 75] width 72 height 31
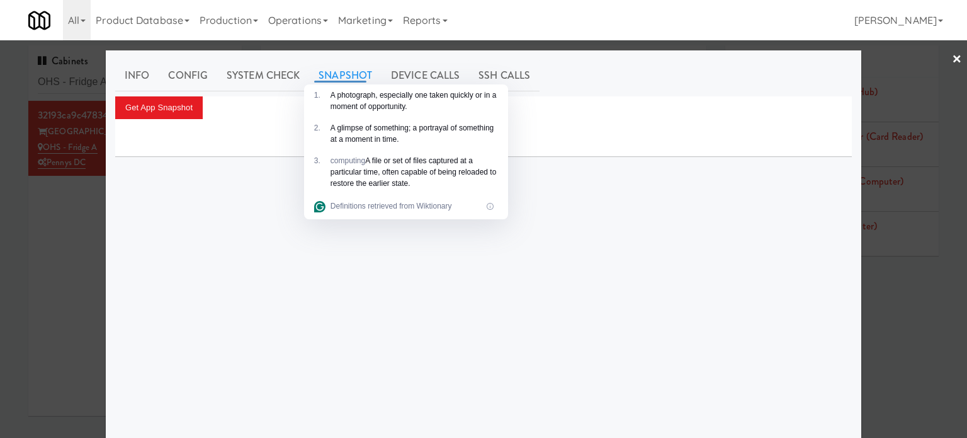
drag, startPoint x: 2, startPoint y: 244, endPoint x: 21, endPoint y: 239, distance: 19.6
click at [3, 244] on div at bounding box center [483, 219] width 967 height 438
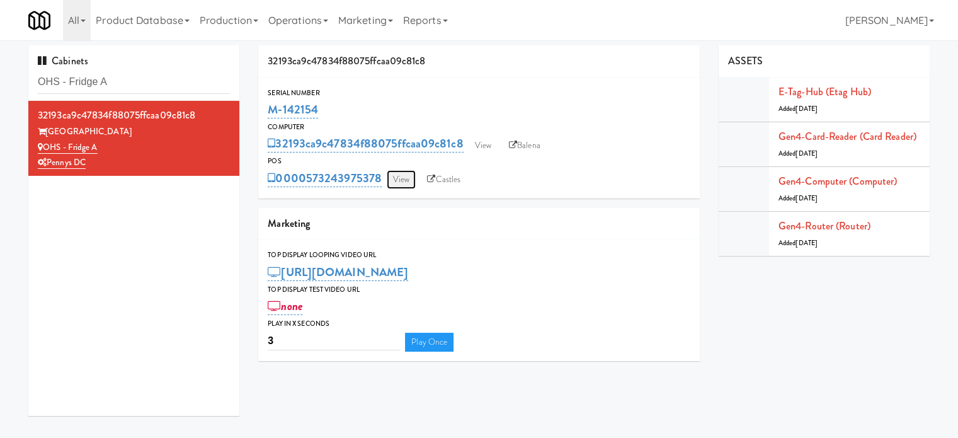
click at [408, 181] on link "View" at bounding box center [401, 179] width 29 height 19
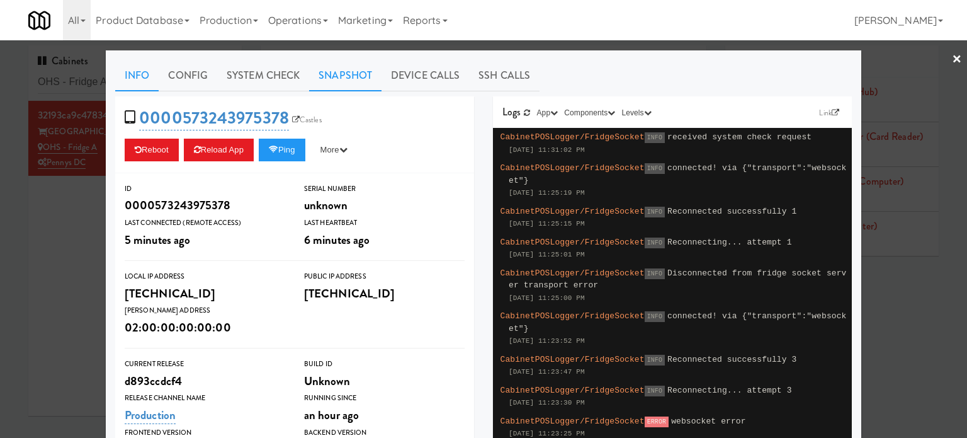
click at [351, 77] on link "Snapshot" at bounding box center [345, 75] width 72 height 31
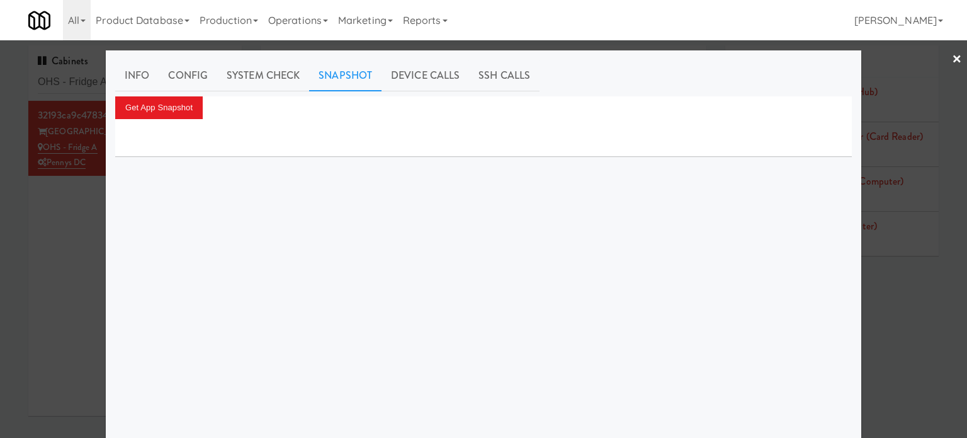
click at [79, 254] on div at bounding box center [483, 219] width 967 height 438
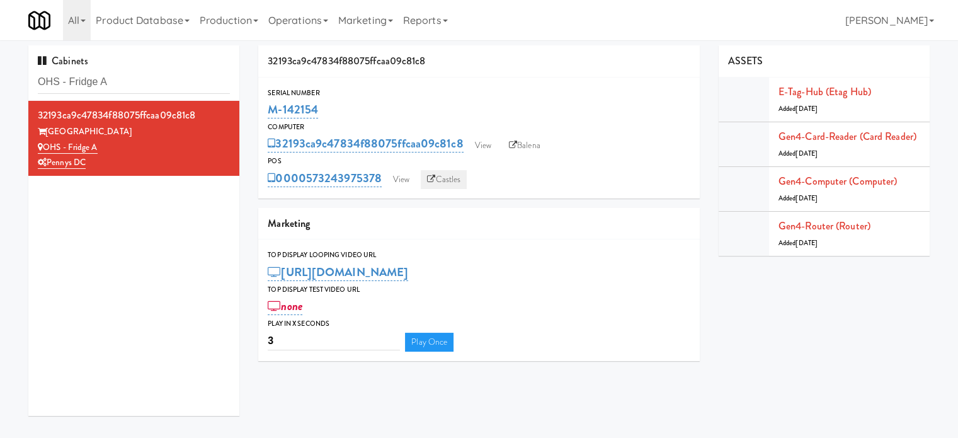
click at [450, 181] on link "Castles" at bounding box center [444, 179] width 46 height 19
click at [690, 372] on div "Cabinets OHS - Fridge A 32193ca9c47834f88075ffcaa09c81c8 One Hill South OHS - F…" at bounding box center [479, 235] width 920 height 380
click at [134, 80] on input "OHS - Fridge A" at bounding box center [134, 82] width 192 height 23
click at [134, 92] on input "OHS - Fridge A" at bounding box center [134, 82] width 192 height 23
click at [134, 91] on input "OHS - Fridge A" at bounding box center [134, 82] width 192 height 23
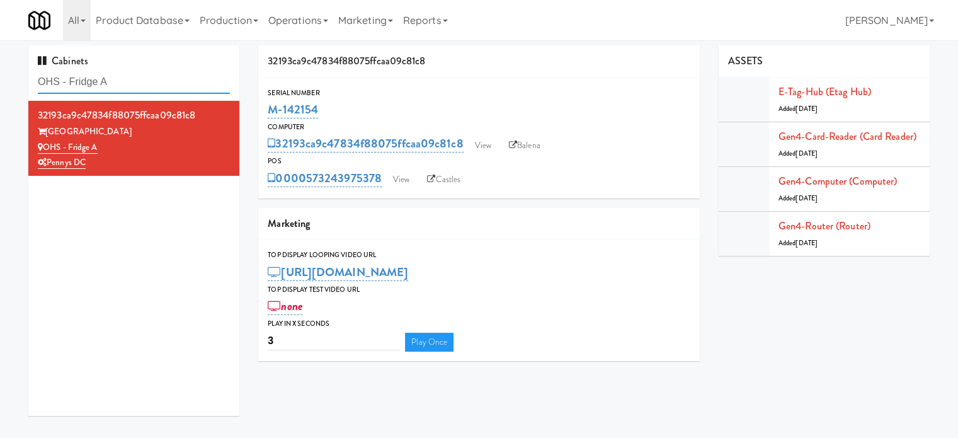
click at [134, 91] on input "OHS - Fridge A" at bounding box center [134, 82] width 192 height 23
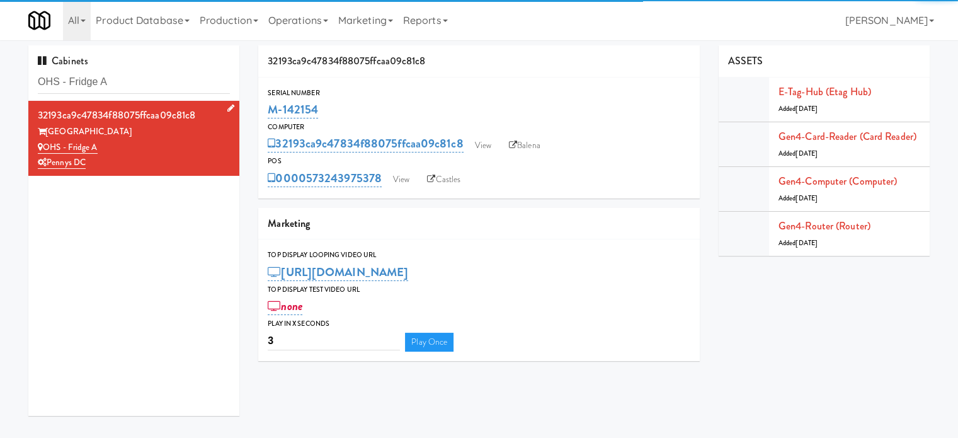
click at [199, 152] on div "OHS - Fridge A" at bounding box center [134, 148] width 192 height 16
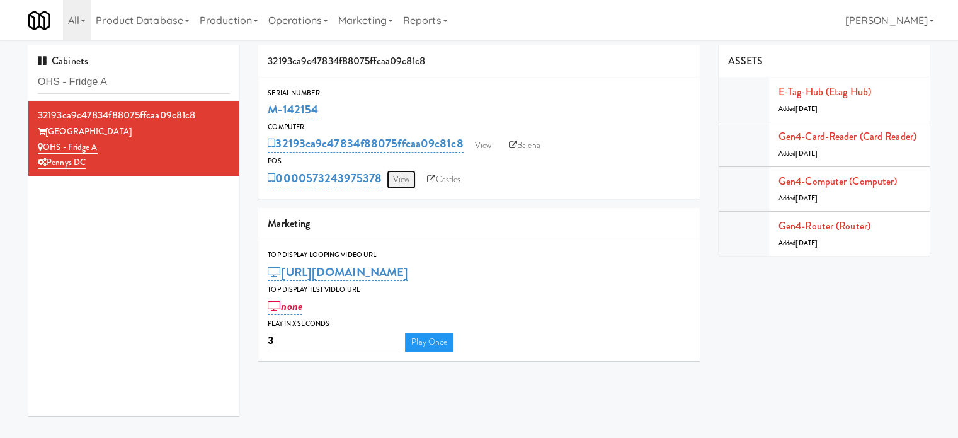
click at [406, 180] on link "View" at bounding box center [401, 179] width 29 height 19
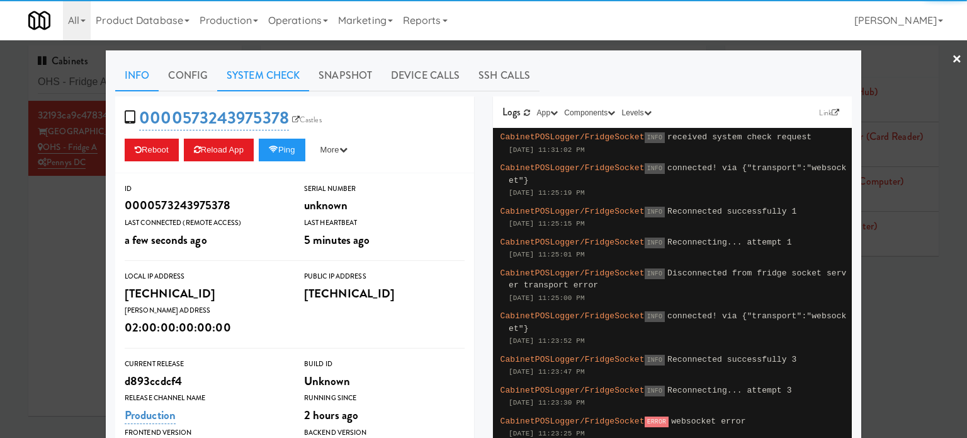
click at [260, 74] on link "System Check" at bounding box center [263, 75] width 92 height 31
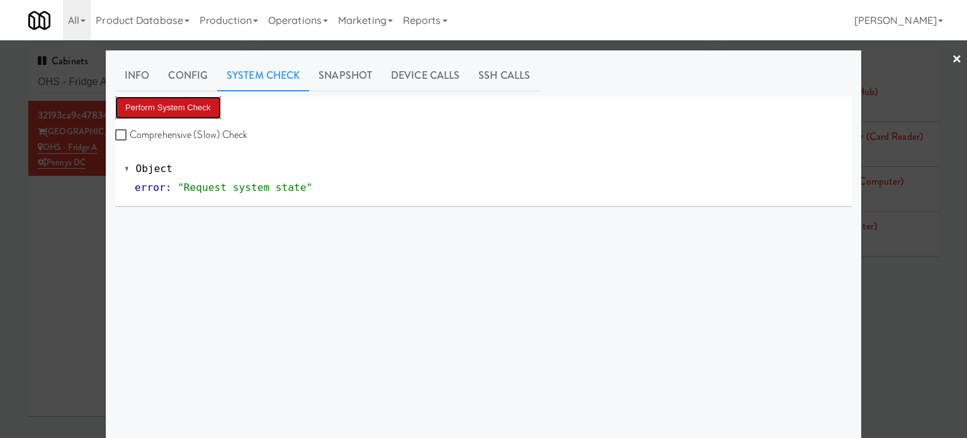
click at [183, 111] on button "Perform System Check" at bounding box center [168, 107] width 106 height 23
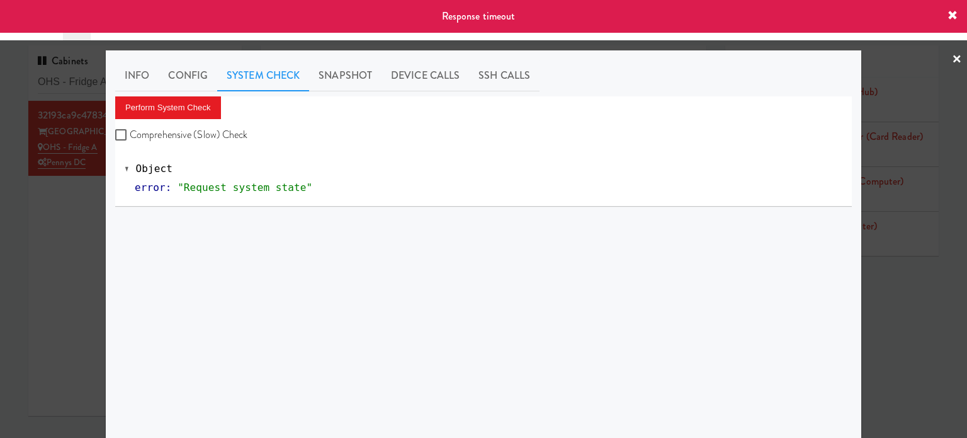
drag, startPoint x: 91, startPoint y: 221, endPoint x: 164, endPoint y: 123, distance: 122.8
click at [91, 221] on div at bounding box center [483, 219] width 967 height 438
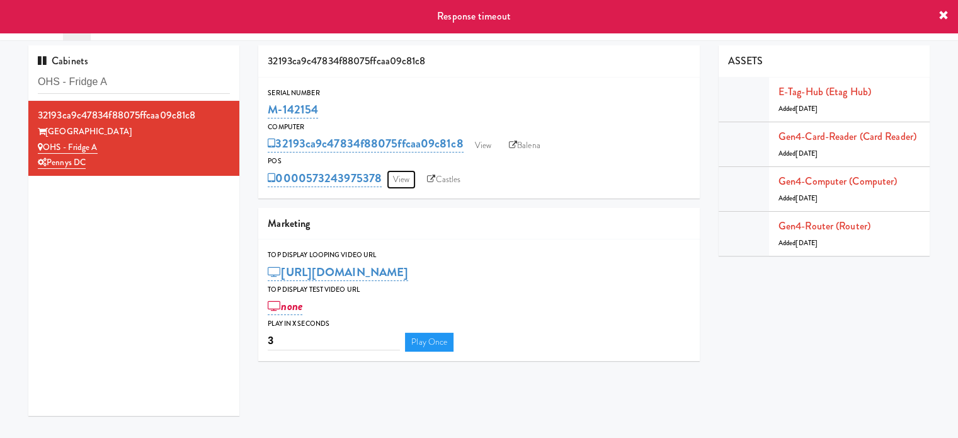
click at [393, 181] on link "View" at bounding box center [401, 179] width 29 height 19
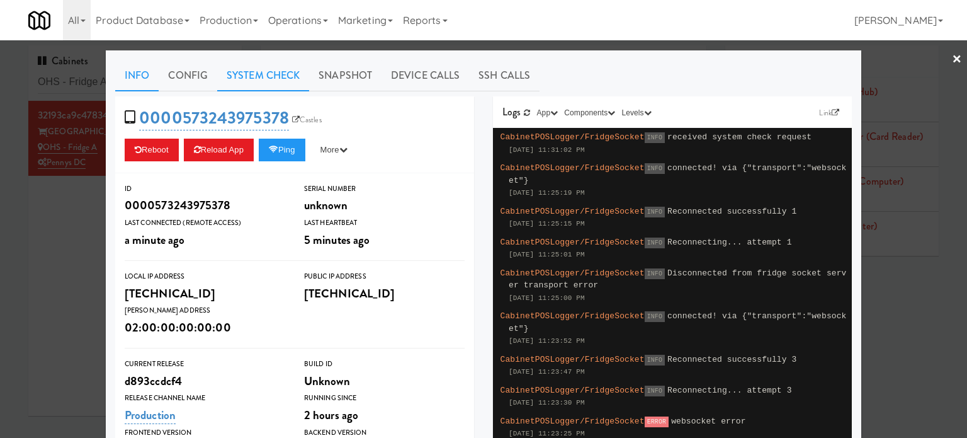
click at [253, 71] on link "System Check" at bounding box center [263, 75] width 92 height 31
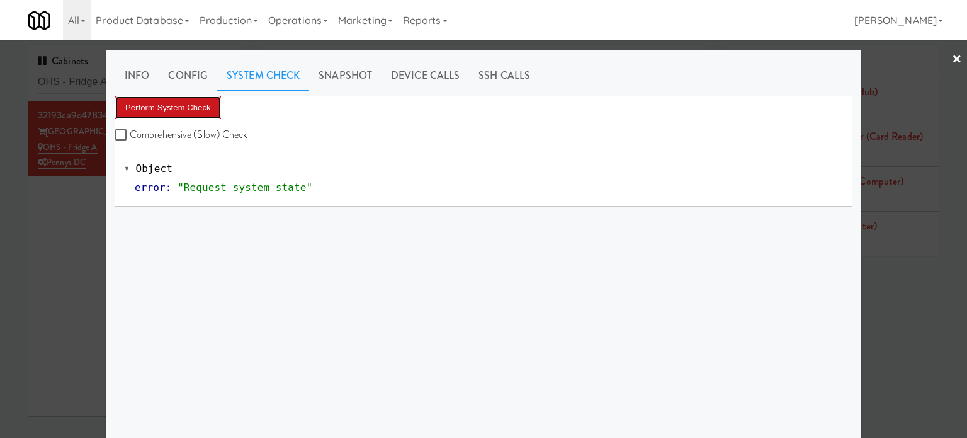
click at [179, 105] on button "Perform System Check" at bounding box center [168, 107] width 106 height 23
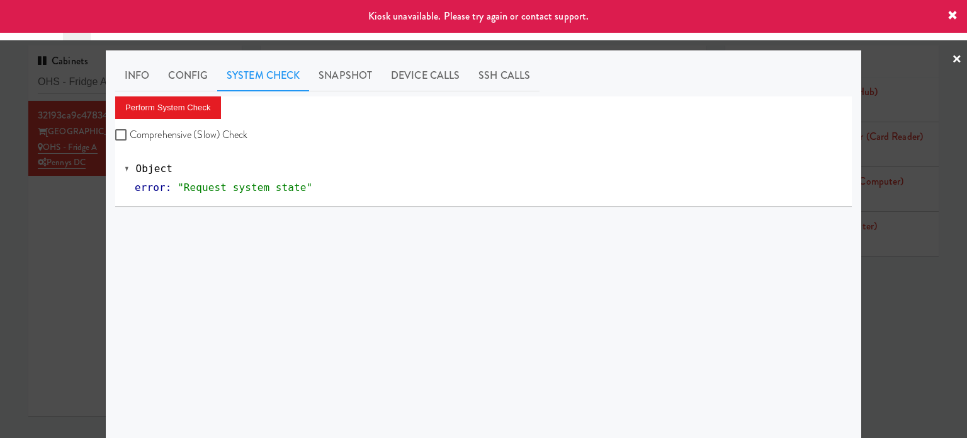
drag, startPoint x: 48, startPoint y: 235, endPoint x: 343, endPoint y: 138, distance: 310.3
click at [50, 236] on div at bounding box center [483, 219] width 967 height 438
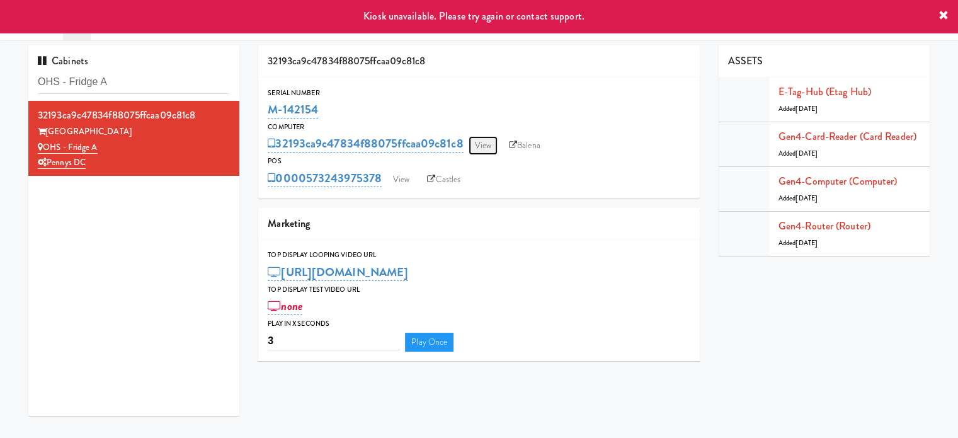
click at [484, 151] on link "View" at bounding box center [483, 145] width 29 height 19
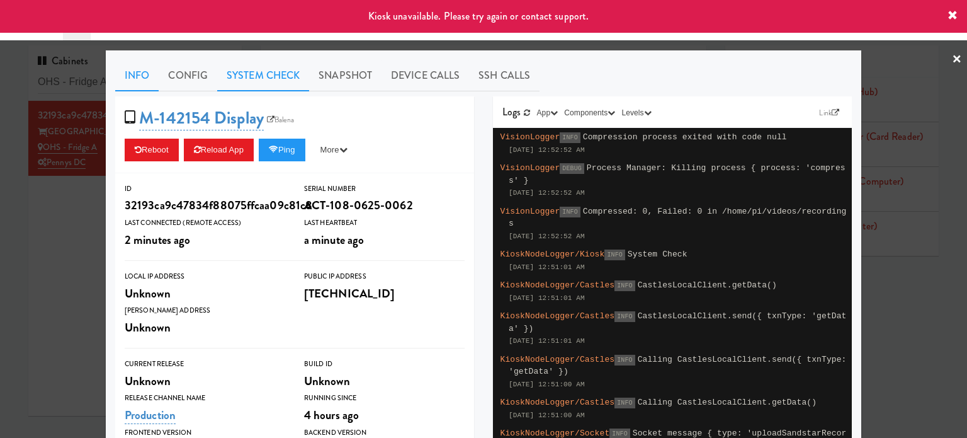
click at [277, 75] on link "System Check" at bounding box center [263, 75] width 92 height 31
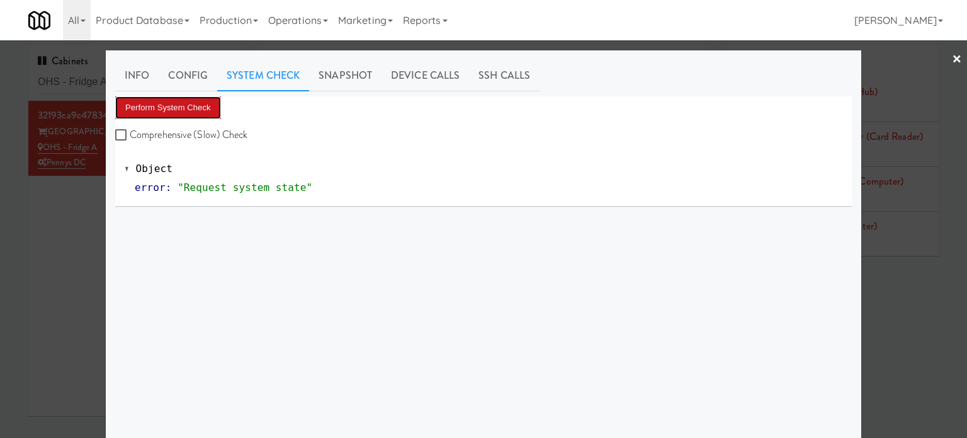
click at [197, 108] on button "Perform System Check" at bounding box center [168, 107] width 106 height 23
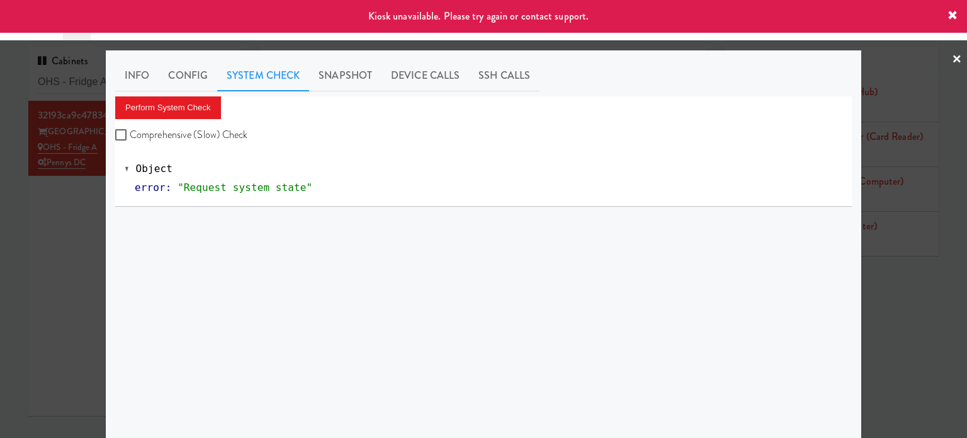
click at [82, 208] on div at bounding box center [483, 219] width 967 height 438
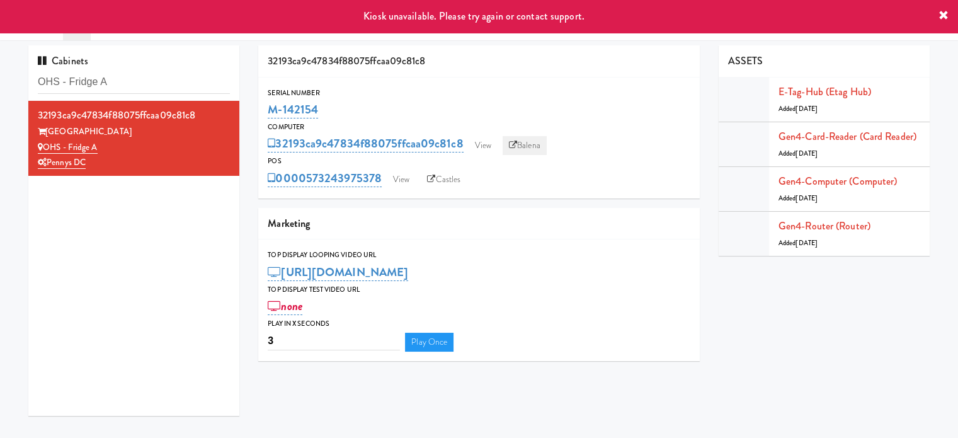
click at [519, 151] on link "Balena" at bounding box center [525, 145] width 44 height 19
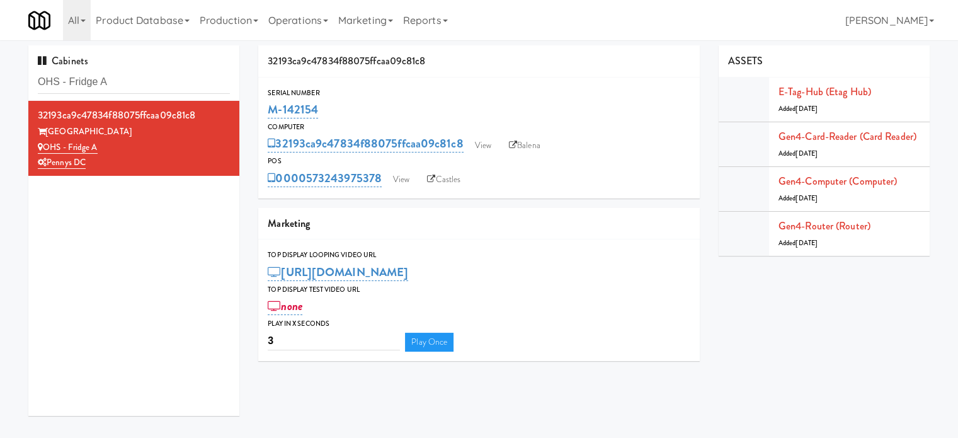
drag, startPoint x: 318, startPoint y: 106, endPoint x: 265, endPoint y: 103, distance: 53.7
click at [265, 103] on div "Serial Number M-142154" at bounding box center [479, 104] width 442 height 34
copy link "M-142154"
